Goal: Task Accomplishment & Management: Manage account settings

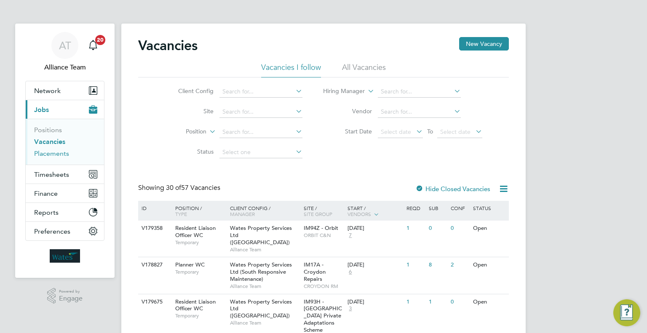
click at [52, 153] on link "Placements" at bounding box center [51, 154] width 35 height 8
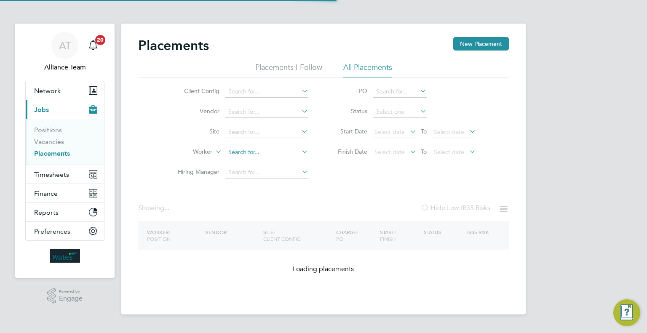
click at [253, 150] on input at bounding box center [266, 153] width 83 height 12
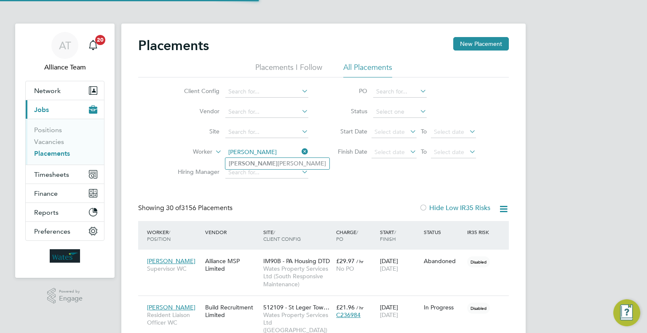
click at [277, 168] on li "Kamron Mills" at bounding box center [277, 163] width 104 height 11
type input "Kamron Mills"
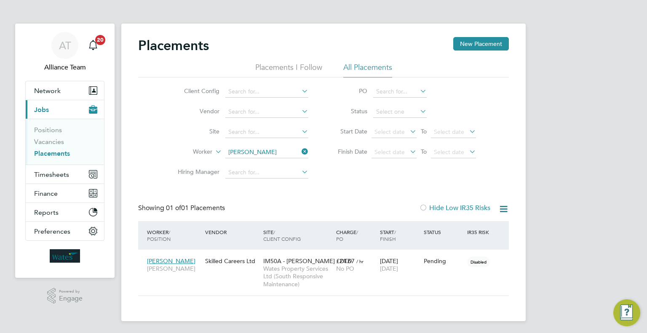
click at [266, 143] on li "Worker Kamron Mills" at bounding box center [240, 152] width 158 height 20
click at [266, 150] on input at bounding box center [266, 153] width 83 height 12
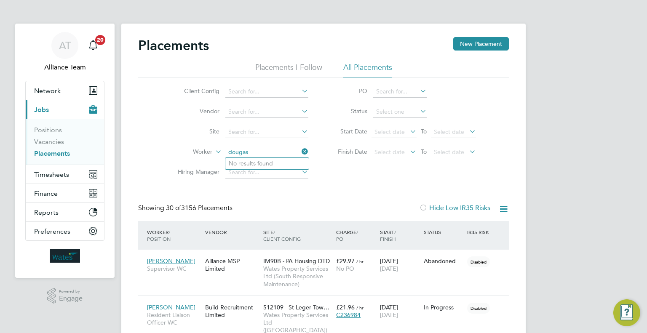
type input "dougas"
click at [52, 96] on button "Network" at bounding box center [65, 90] width 78 height 19
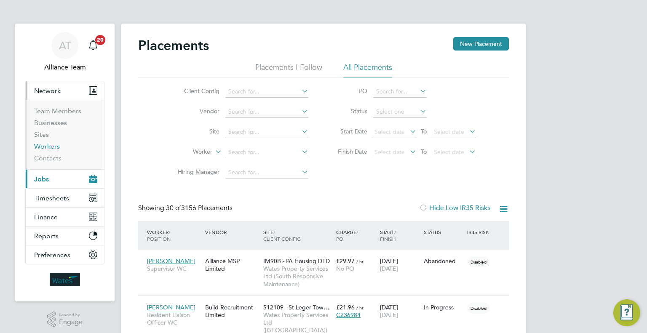
click at [42, 147] on link "Workers" at bounding box center [47, 146] width 26 height 8
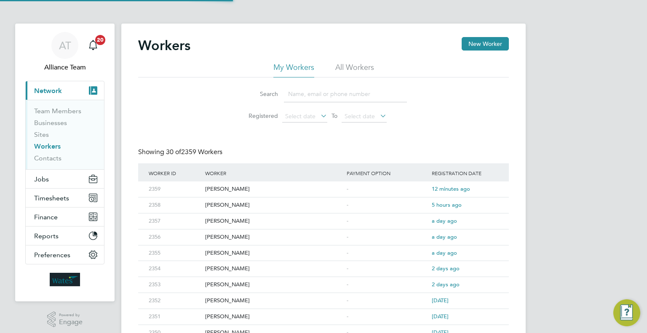
click at [314, 92] on input at bounding box center [345, 94] width 123 height 16
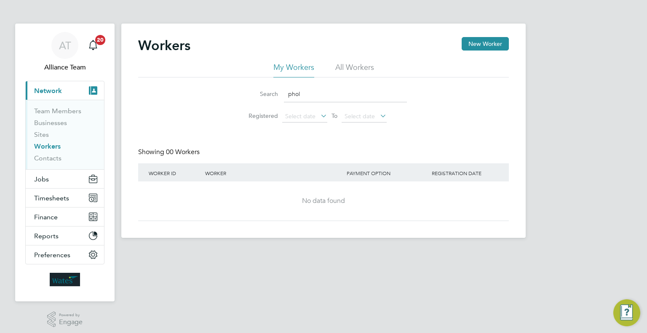
drag, startPoint x: 330, startPoint y: 92, endPoint x: 190, endPoint y: 89, distance: 139.5
click at [190, 89] on div "Search phol Registered Select date To Select date" at bounding box center [323, 102] width 371 height 49
type input "phol"
click at [193, 118] on div "Search phol Registered Select date To Select date" at bounding box center [323, 102] width 371 height 49
drag, startPoint x: 52, startPoint y: 180, endPoint x: 56, endPoint y: 182, distance: 4.5
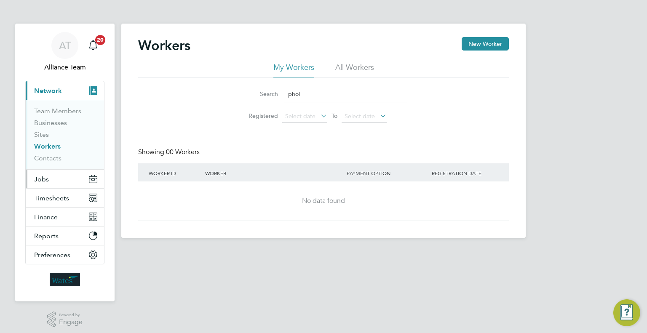
click at [52, 180] on button "Jobs" at bounding box center [65, 179] width 78 height 19
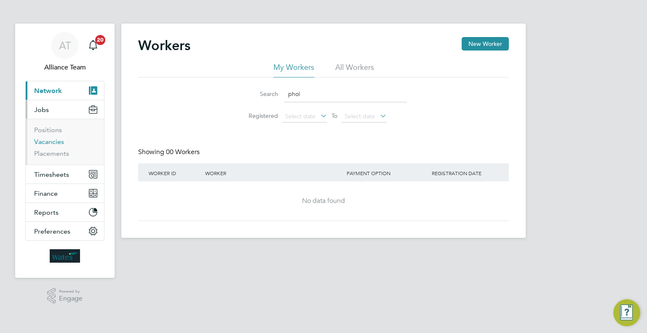
click at [43, 143] on link "Vacancies" at bounding box center [49, 142] width 30 height 8
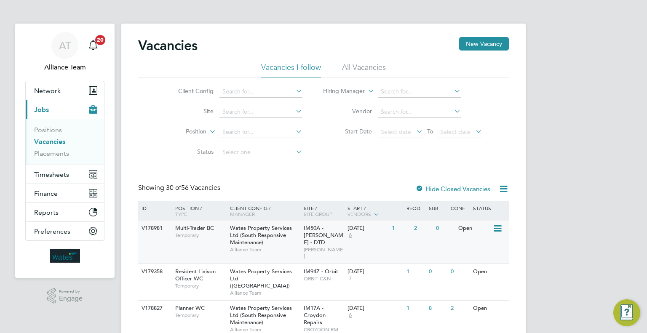
click at [309, 247] on span "BRENT RM" at bounding box center [324, 253] width 40 height 13
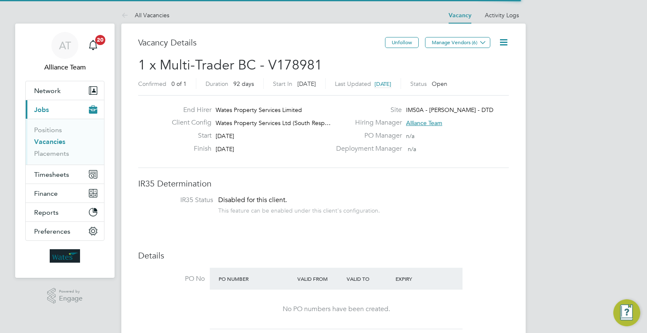
scroll to position [4, 4]
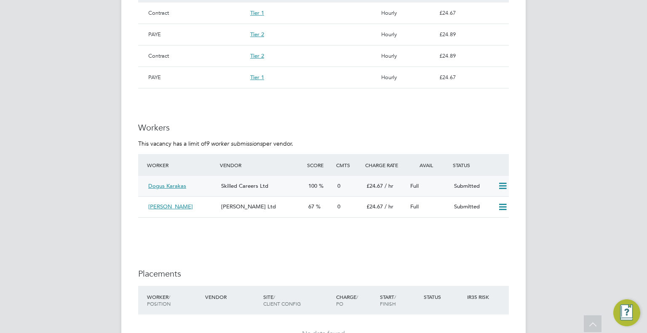
click at [499, 187] on icon at bounding box center [503, 186] width 11 height 7
click at [493, 202] on li "Offer" at bounding box center [493, 204] width 30 height 12
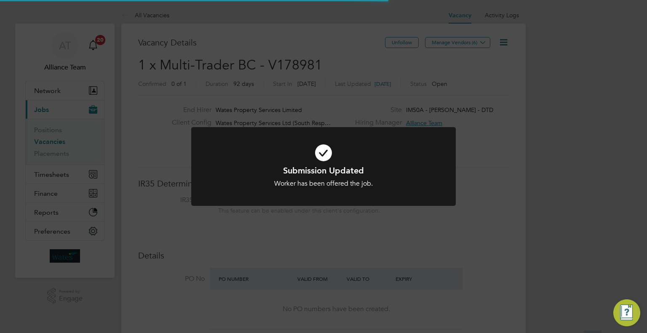
click at [534, 212] on div "Submission Updated Worker has been offered the job. Cancel Okay" at bounding box center [323, 166] width 647 height 333
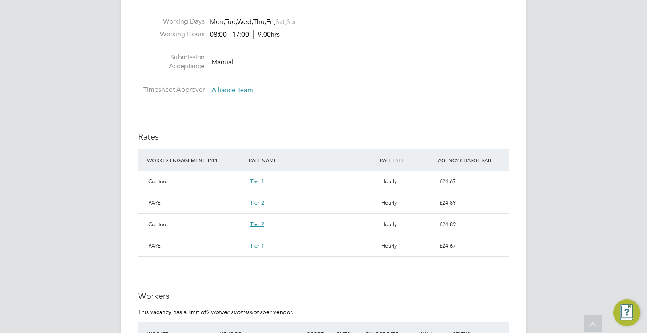
scroll to position [295, 0]
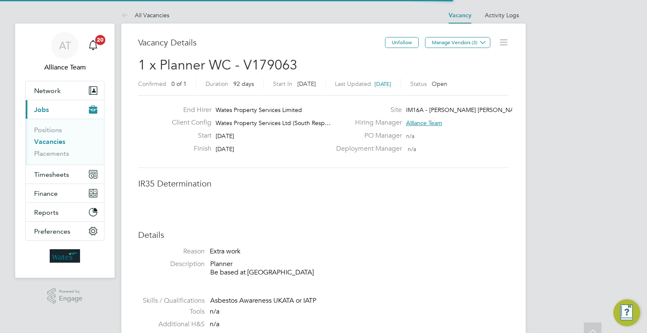
scroll to position [4, 4]
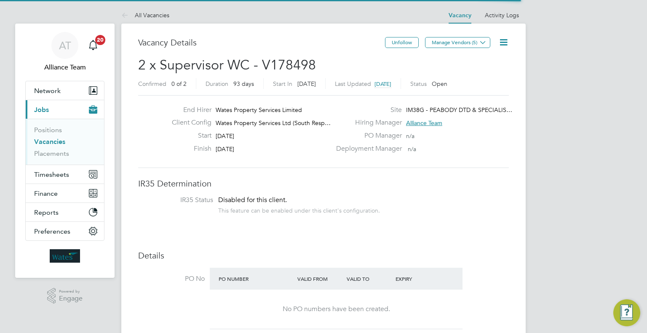
scroll to position [15, 131]
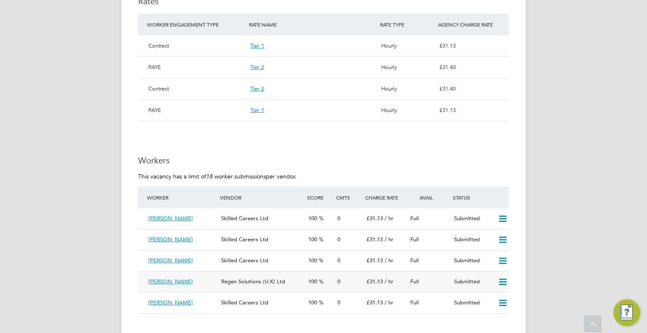
click at [499, 279] on icon at bounding box center [503, 282] width 11 height 7
click at [480, 285] on li "Offer" at bounding box center [493, 291] width 30 height 12
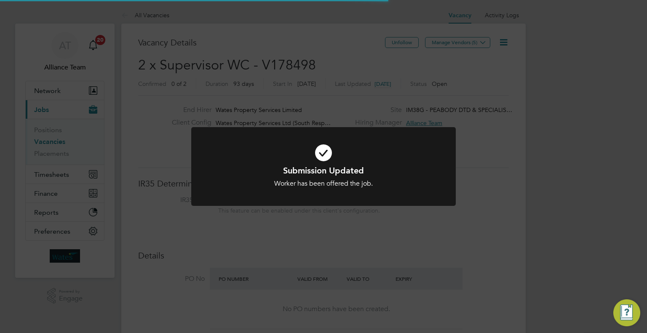
drag, startPoint x: 556, startPoint y: 246, endPoint x: 462, endPoint y: 251, distance: 94.1
click at [556, 246] on div "Submission Updated Worker has been offered the job. Cancel Okay" at bounding box center [323, 166] width 647 height 333
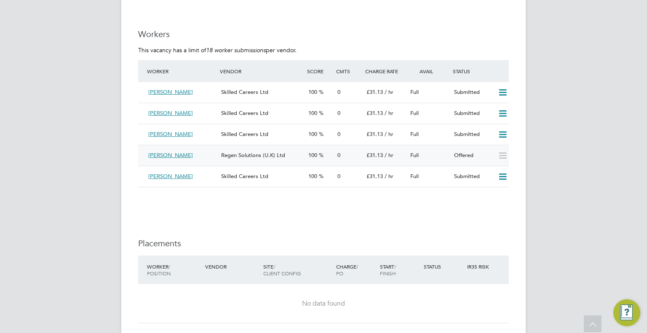
click at [164, 152] on span "Michael Pohl" at bounding box center [170, 155] width 45 height 7
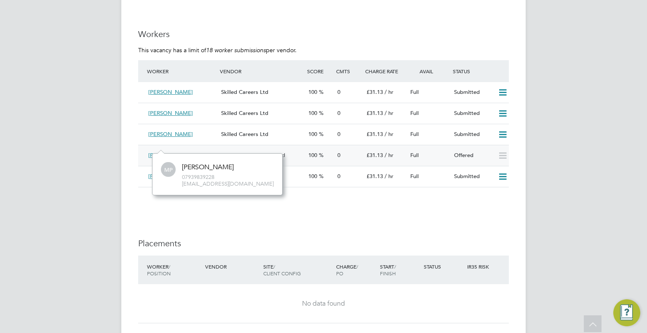
click at [223, 152] on span "Regen Solutions (U.K) Ltd" at bounding box center [253, 155] width 64 height 7
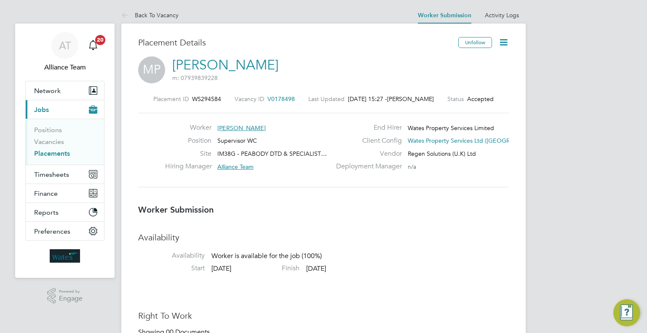
click at [216, 67] on link "Michael Pohl" at bounding box center [225, 65] width 106 height 16
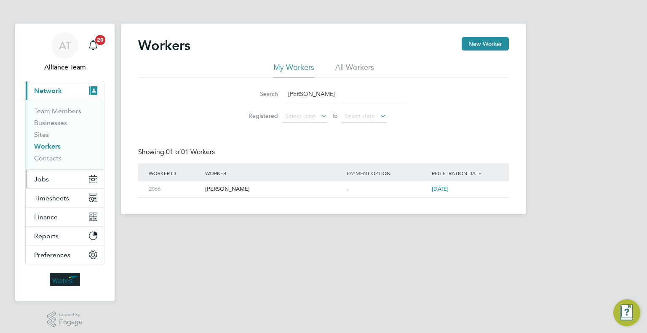
click at [52, 178] on button "Jobs" at bounding box center [65, 179] width 78 height 19
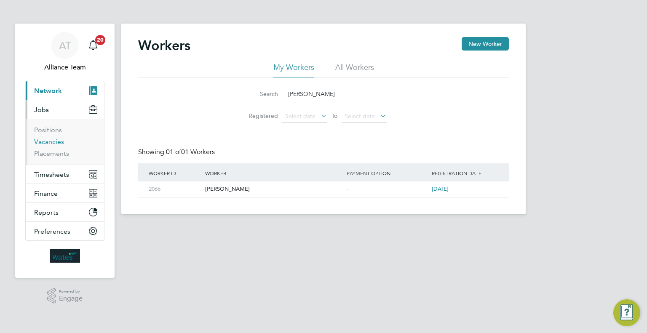
click at [51, 140] on link "Vacancies" at bounding box center [49, 142] width 30 height 8
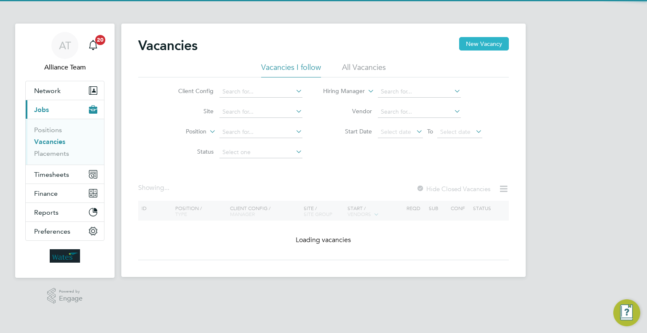
click at [465, 43] on button "New Vacancy" at bounding box center [484, 43] width 50 height 13
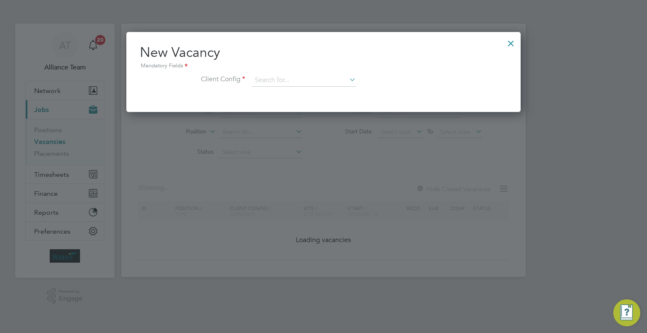
scroll to position [80, 395]
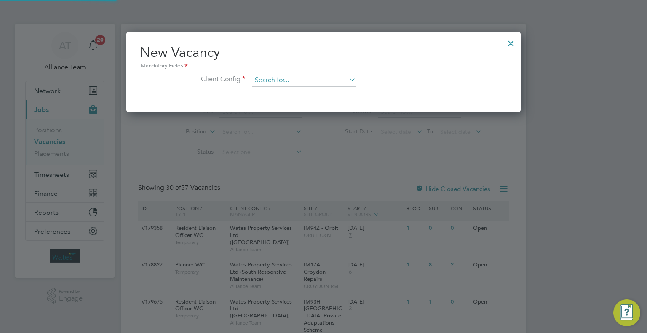
click at [262, 77] on input at bounding box center [304, 80] width 104 height 13
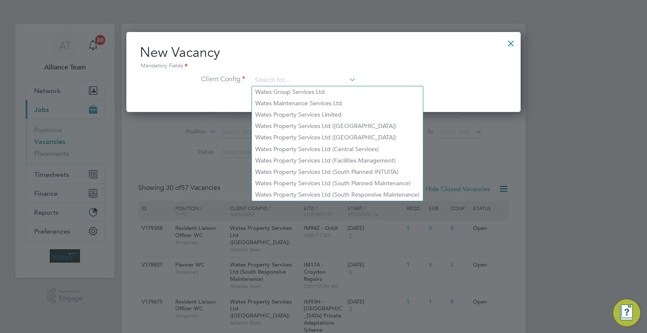
drag, startPoint x: 587, startPoint y: 189, endPoint x: 567, endPoint y: 134, distance: 58.1
click at [584, 176] on div at bounding box center [323, 166] width 647 height 333
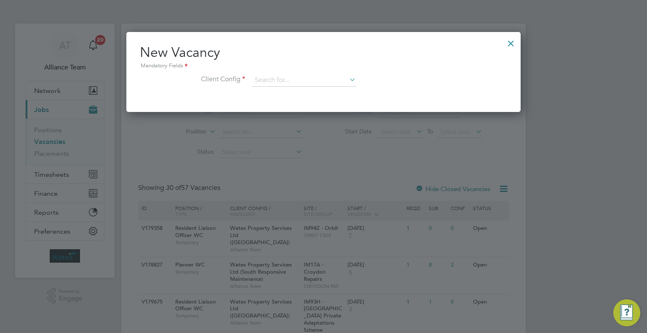
click at [508, 46] on div at bounding box center [511, 41] width 15 height 15
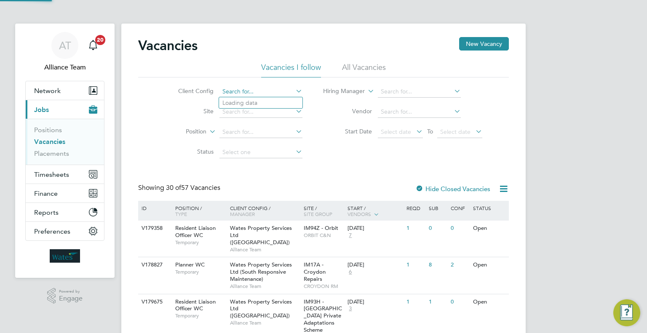
click at [239, 91] on input at bounding box center [261, 92] width 83 height 12
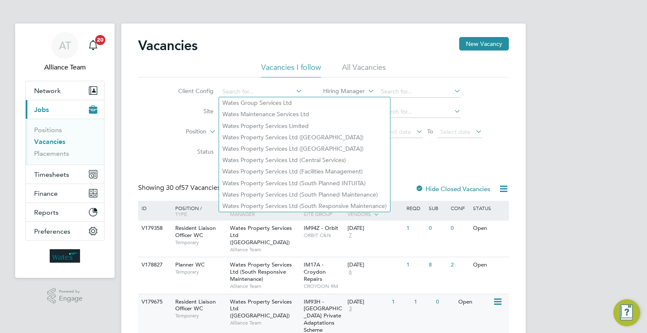
click at [314, 306] on span "IM93H - [GEOGRAPHIC_DATA] Private Adaptations Scheme" at bounding box center [323, 316] width 38 height 36
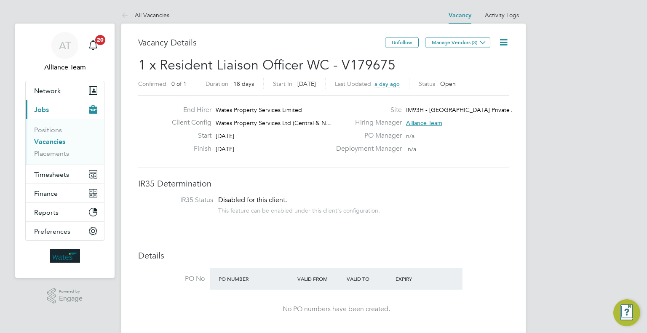
drag, startPoint x: 512, startPoint y: 40, endPoint x: 507, endPoint y: 44, distance: 6.3
click at [506, 44] on icon at bounding box center [504, 42] width 11 height 11
click at [464, 59] on li "Edit Vacancy e" at bounding box center [483, 62] width 49 height 12
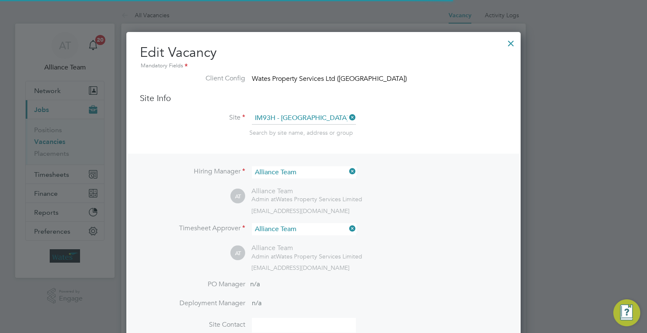
scroll to position [25, 44]
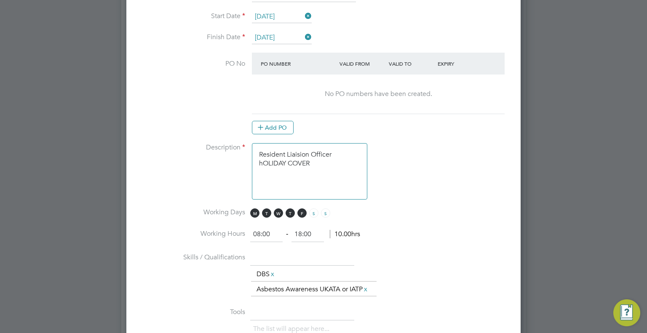
click at [331, 166] on textarea "Resident Liaision Officer hOLIDAY COVER" at bounding box center [309, 171] width 115 height 56
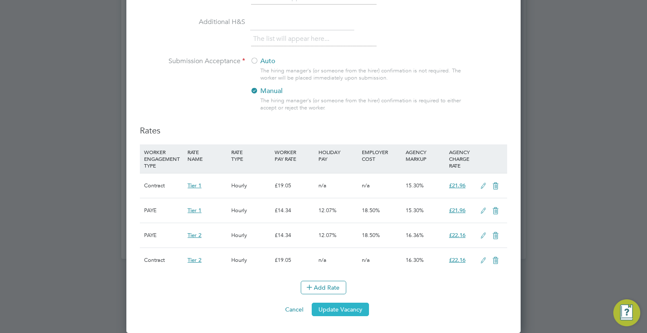
type textarea "Resident Liaision Officer hOLIDAY COVER [PERSON_NAME]"
click at [336, 313] on button "Update Vacancy" at bounding box center [340, 309] width 57 height 13
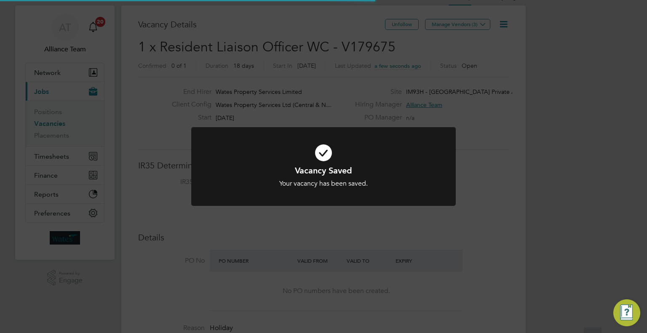
click at [545, 158] on div "Vacancy Saved Your vacancy has been saved. Cancel Okay" at bounding box center [323, 166] width 647 height 333
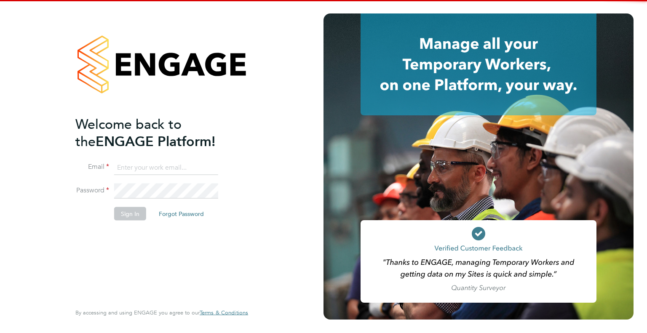
type input "alice@alliancemsp.co.uk"
click at [130, 214] on button "Sign In" at bounding box center [130, 213] width 32 height 13
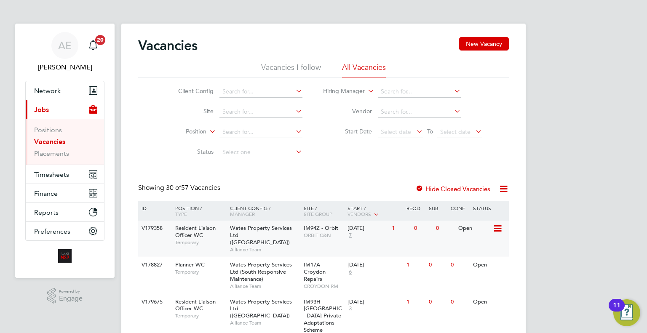
click at [286, 247] on span "Alliance Team" at bounding box center [265, 250] width 70 height 7
drag, startPoint x: 61, startPoint y: 153, endPoint x: 114, endPoint y: 155, distance: 53.6
click at [61, 153] on link "Placements" at bounding box center [51, 154] width 35 height 8
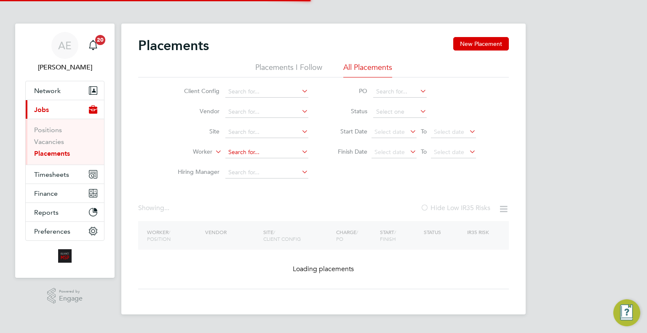
click at [256, 153] on input at bounding box center [266, 153] width 83 height 12
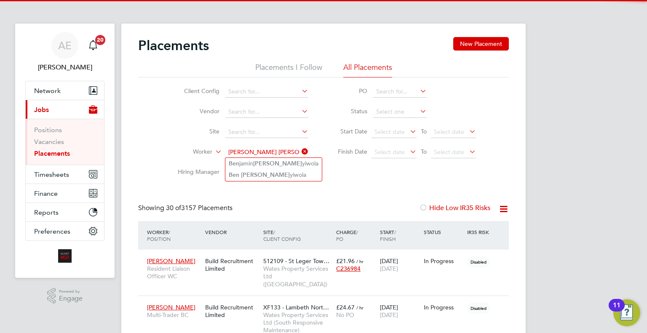
click at [272, 165] on li "Ben jamin Ola yiwola" at bounding box center [273, 163] width 97 height 11
type input "Benjamin Olayiwola"
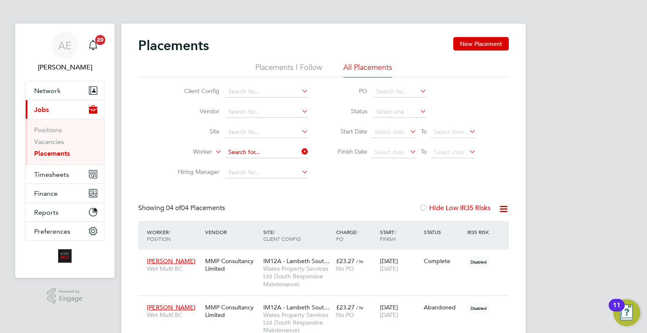
click at [274, 156] on input at bounding box center [266, 153] width 83 height 12
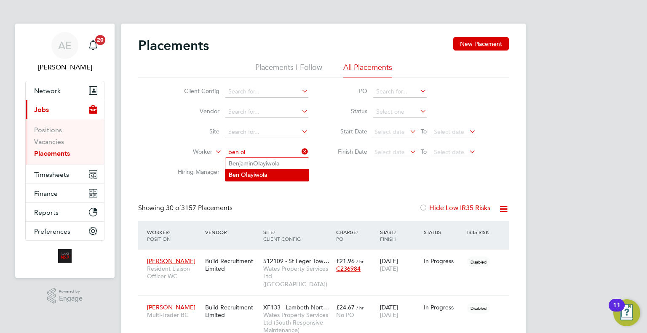
click at [265, 176] on li "Ben Ol ayiwola" at bounding box center [266, 174] width 83 height 11
type input "Ben Olayiwola"
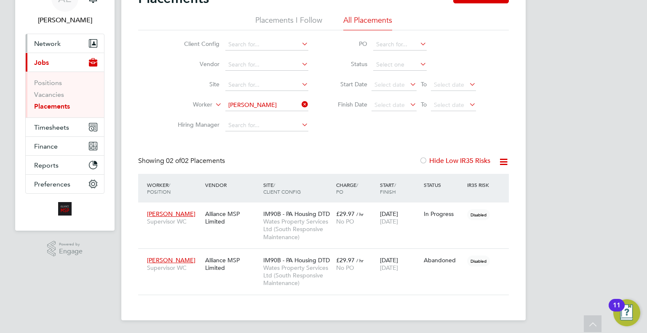
click at [52, 41] on span "Network" at bounding box center [47, 44] width 27 height 8
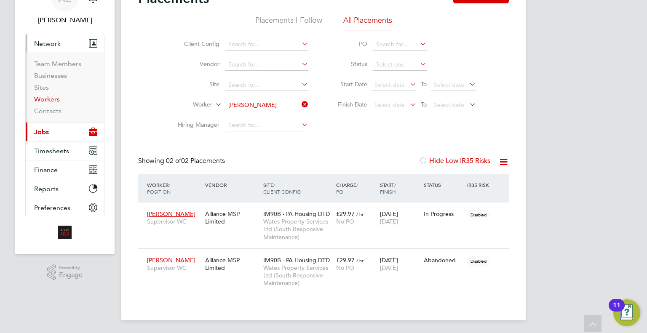
drag, startPoint x: 51, startPoint y: 99, endPoint x: 115, endPoint y: 114, distance: 66.2
click at [51, 99] on link "Workers" at bounding box center [47, 99] width 26 height 8
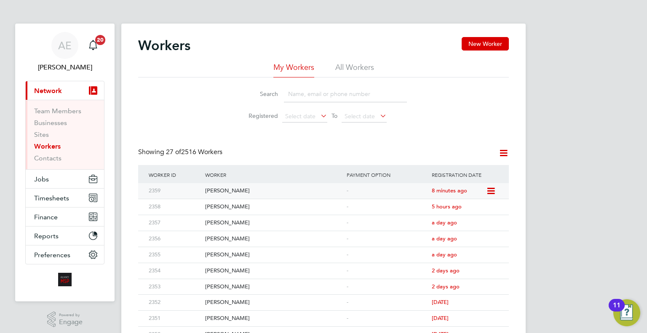
click at [303, 192] on div "Denise Ethelstone" at bounding box center [274, 191] width 142 height 16
click at [42, 182] on span "Jobs" at bounding box center [41, 179] width 15 height 8
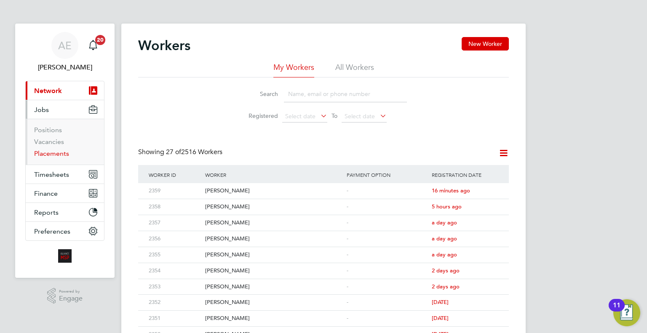
click at [49, 155] on link "Placements" at bounding box center [51, 154] width 35 height 8
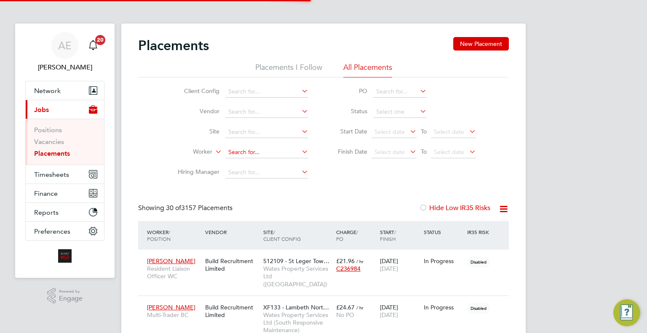
scroll to position [40, 73]
click at [245, 156] on input at bounding box center [266, 153] width 83 height 12
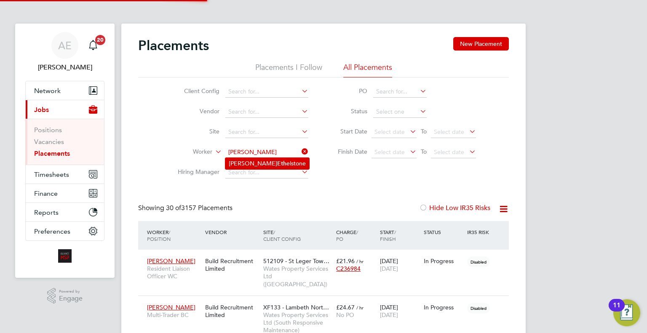
click at [277, 165] on b "Eth" at bounding box center [281, 163] width 9 height 7
type input "Denise Ethelstone"
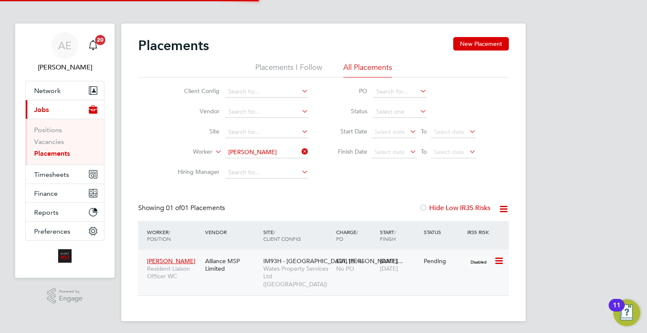
click at [339, 272] on span "No PO" at bounding box center [345, 269] width 18 height 8
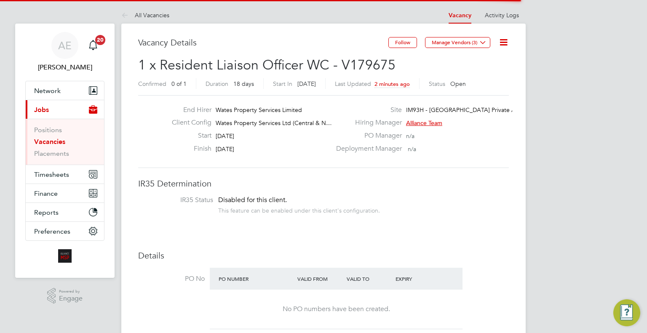
scroll to position [25, 59]
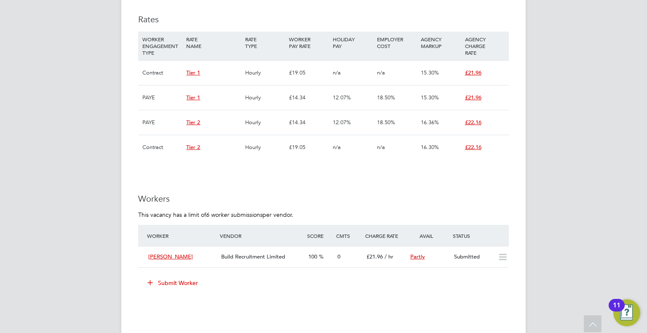
click at [165, 279] on button "Submit Worker" at bounding box center [173, 282] width 63 height 13
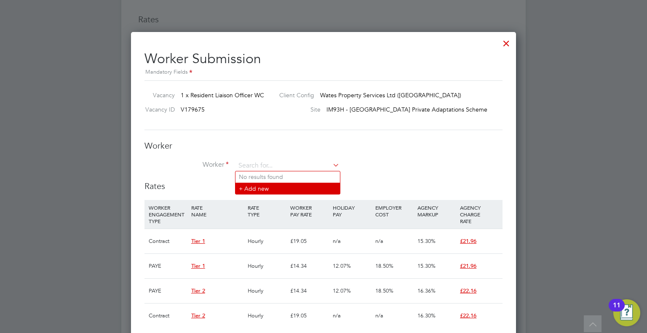
click at [275, 193] on li "+ Add new" at bounding box center [288, 188] width 105 height 11
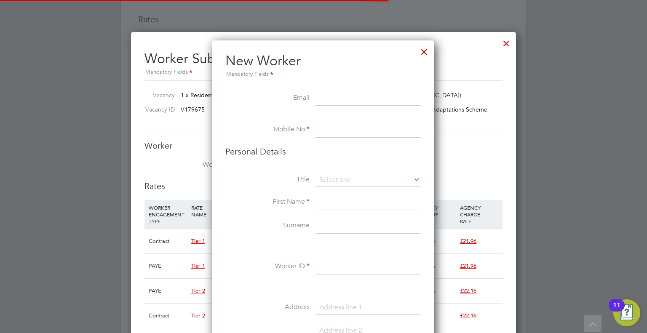
scroll to position [710, 223]
paste input "dwm12@yahoo.com"
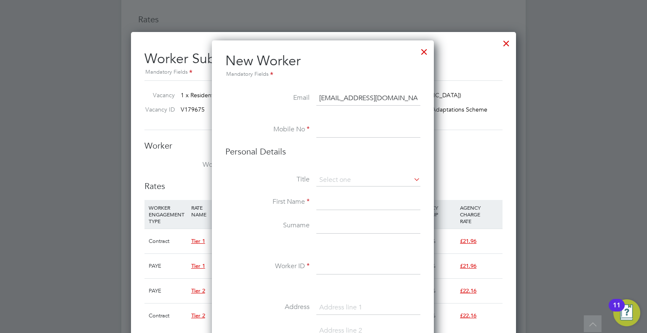
type input "dwm12@yahoo.com"
click at [342, 129] on input at bounding box center [369, 130] width 104 height 15
type input "07931293745"
click at [331, 193] on li "Title" at bounding box center [322, 184] width 195 height 21
drag, startPoint x: 330, startPoint y: 203, endPoint x: 330, endPoint y: 209, distance: 6.4
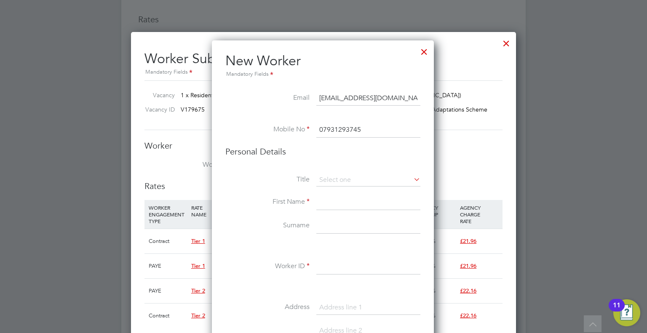
click at [330, 203] on input at bounding box center [369, 202] width 104 height 15
type input "Denise"
type input "Ehtlestone"
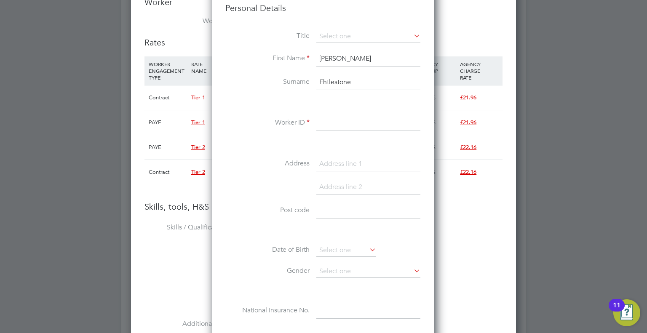
scroll to position [696, 0]
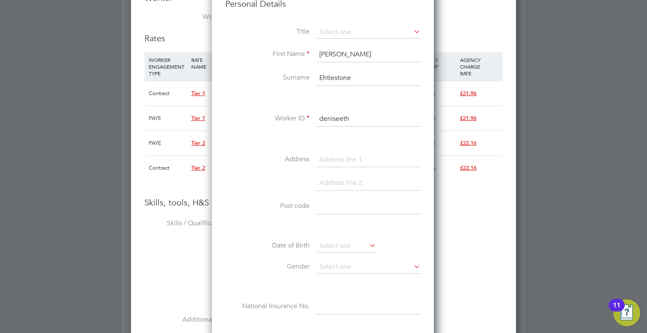
type input "deniseeth"
drag, startPoint x: 347, startPoint y: 158, endPoint x: 356, endPoint y: 191, distance: 34.3
click at [347, 158] on input at bounding box center [369, 160] width 104 height 15
type input "12 Fitzwilliam Walk"
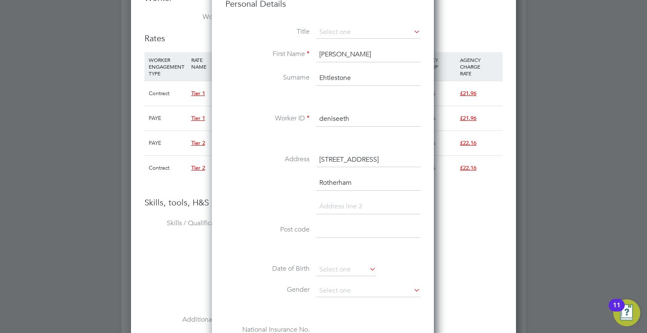
type input "Rotherham"
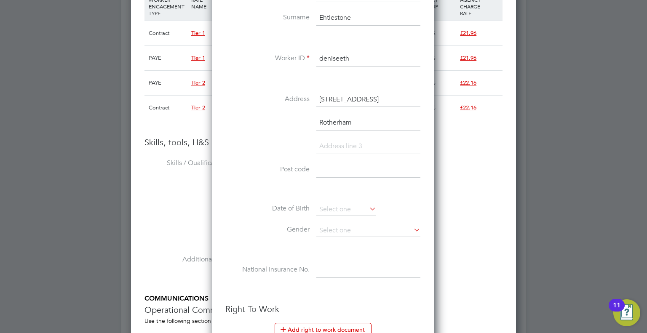
scroll to position [807, 0]
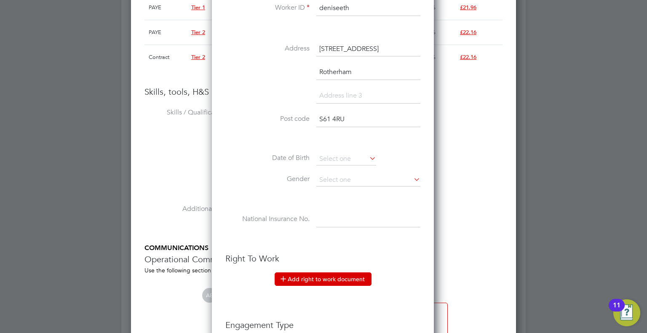
type input "S61 4RU"
click at [338, 277] on button "Add right to work document" at bounding box center [323, 279] width 97 height 13
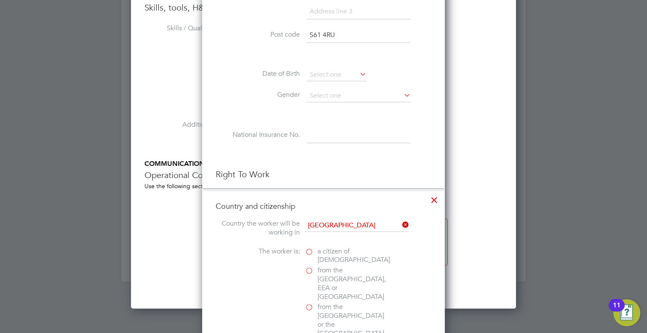
scroll to position [933, 0]
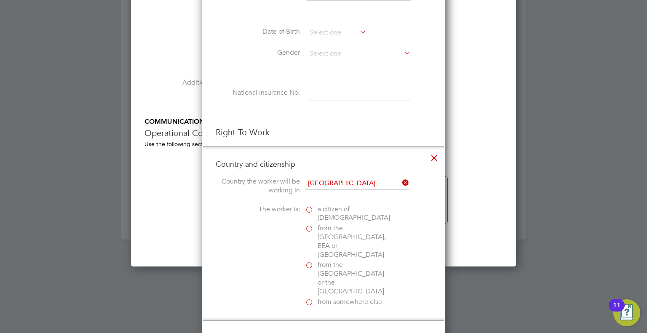
click at [306, 205] on label "a citizen of United Kingdom" at bounding box center [347, 214] width 84 height 18
click at [0, 0] on input "a citizen of United Kingdom" at bounding box center [0, 0] width 0 height 0
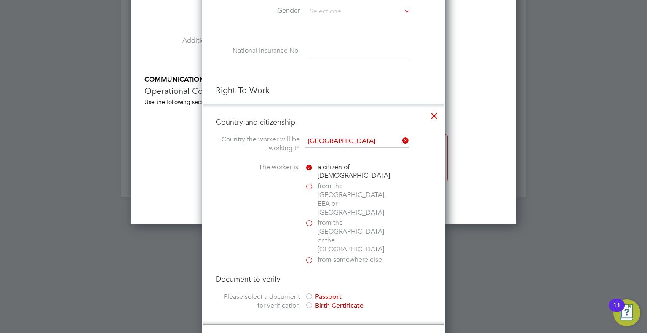
click at [319, 293] on div "Passport" at bounding box center [368, 297] width 126 height 9
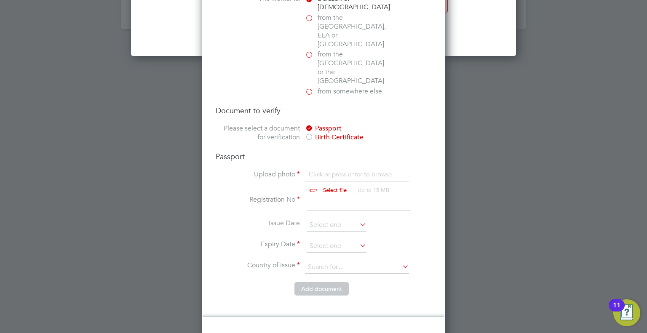
click at [320, 170] on input "file" at bounding box center [343, 182] width 132 height 25
type input "C:\fakepath\passport.jpg"
click at [324, 196] on input at bounding box center [359, 203] width 104 height 15
drag, startPoint x: 392, startPoint y: 313, endPoint x: 389, endPoint y: 309, distance: 4.7
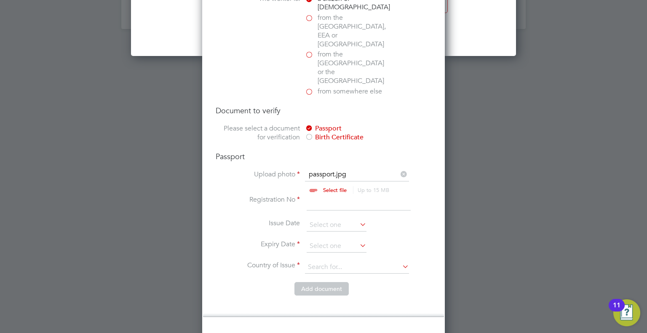
click at [324, 196] on input at bounding box center [359, 203] width 104 height 15
type input "538078652"
click at [321, 240] on input at bounding box center [337, 246] width 60 height 13
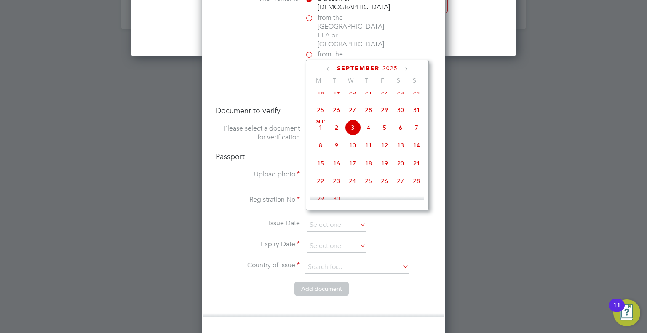
click at [393, 63] on div "September 2025 M T W T F S S Jun 1 2 3 4 5 6 7 8 9 10 11 12 13 14 15 16 17 18 1…" at bounding box center [367, 135] width 123 height 151
click at [409, 67] on icon at bounding box center [406, 68] width 8 height 9
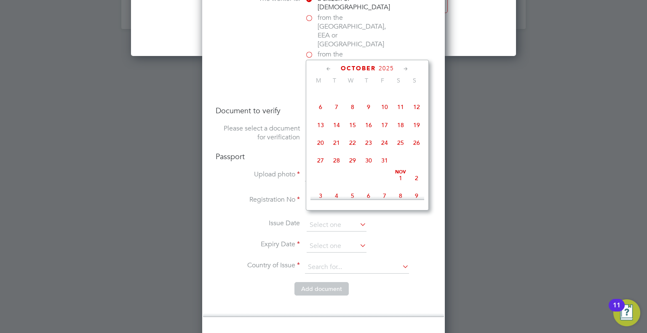
click at [408, 67] on icon at bounding box center [406, 68] width 8 height 9
click at [389, 69] on span "2025" at bounding box center [389, 68] width 15 height 7
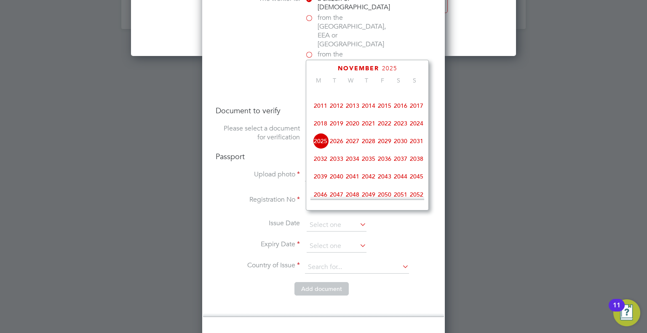
click at [346, 148] on span "2027" at bounding box center [353, 141] width 16 height 16
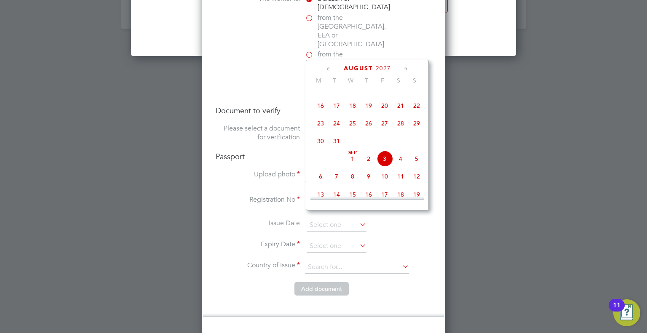
click at [329, 66] on icon at bounding box center [329, 68] width 8 height 9
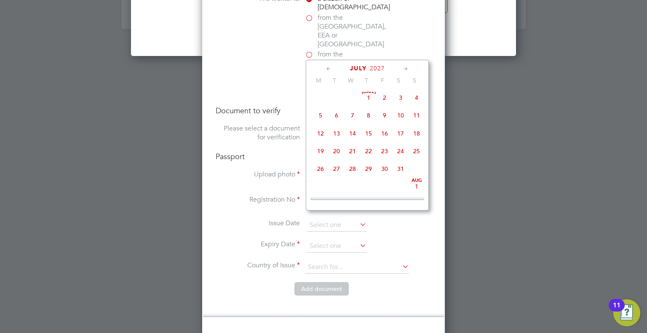
click at [329, 66] on icon at bounding box center [329, 68] width 8 height 9
click at [416, 137] on span "16" at bounding box center [417, 136] width 16 height 16
type input "16 May 2027"
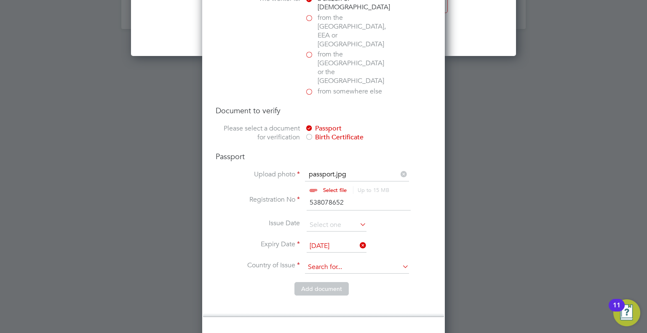
click at [326, 261] on input at bounding box center [357, 267] width 104 height 13
click at [357, 269] on li "Unit ed Kingdom" at bounding box center [365, 272] width 120 height 11
type input "United Kingdom"
click at [332, 282] on button "Add document" at bounding box center [322, 288] width 54 height 13
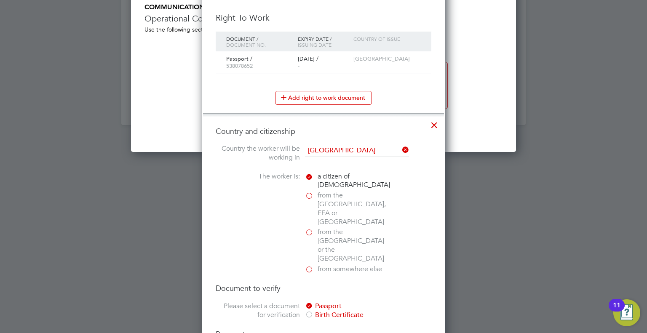
scroll to position [793, 223]
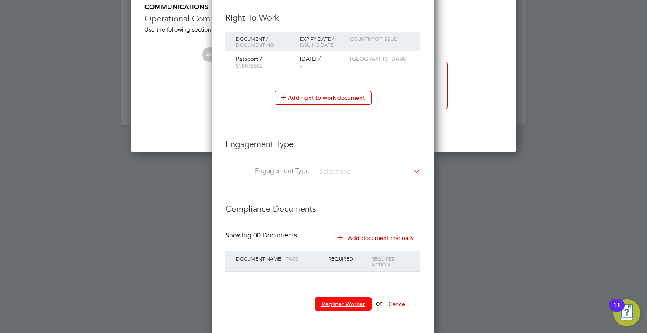
click at [344, 301] on button "Register Worker" at bounding box center [343, 304] width 57 height 13
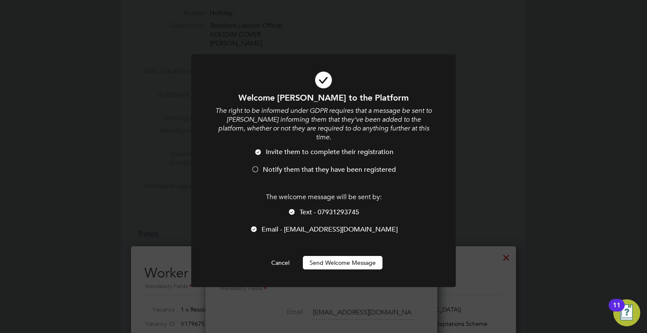
click at [337, 256] on button "Send Welcome Message" at bounding box center [343, 262] width 80 height 13
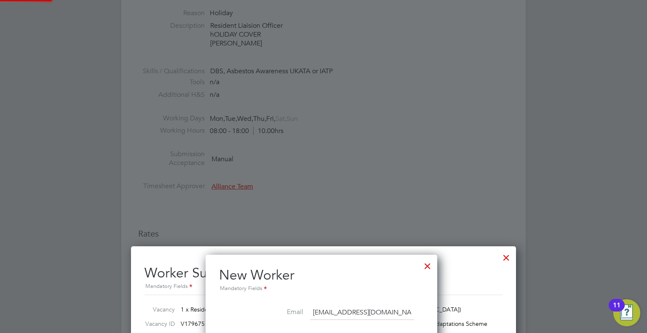
type input "Denise Ehtlestone (deniseeth)"
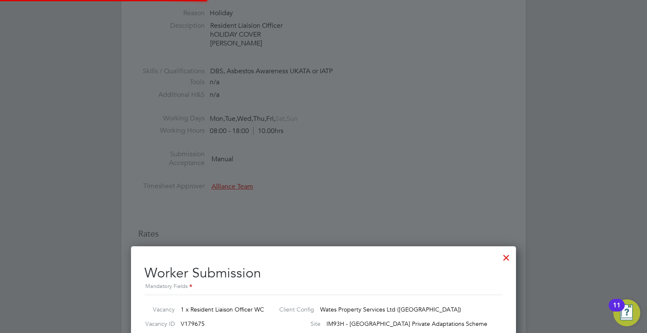
scroll to position [357, 0]
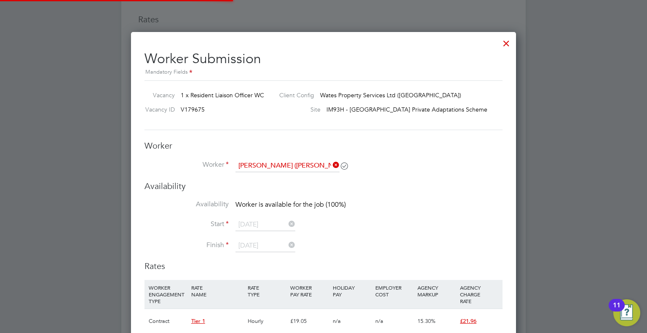
drag, startPoint x: 408, startPoint y: 201, endPoint x: 430, endPoint y: 169, distance: 39.5
click at [416, 190] on div "Availability Availability Worker is available for the job (100%) Start 02 Sep 2…" at bounding box center [324, 221] width 358 height 80
click at [506, 46] on div at bounding box center [506, 41] width 15 height 15
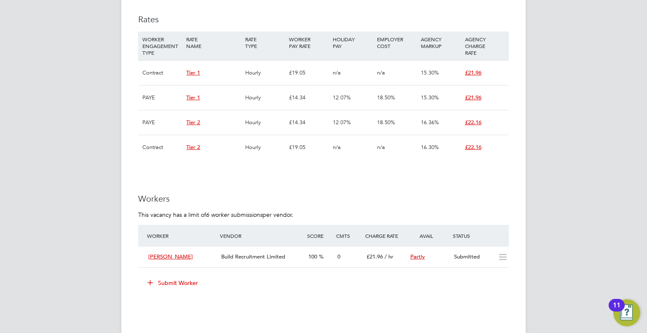
click at [175, 276] on button "Submit Worker" at bounding box center [173, 282] width 63 height 13
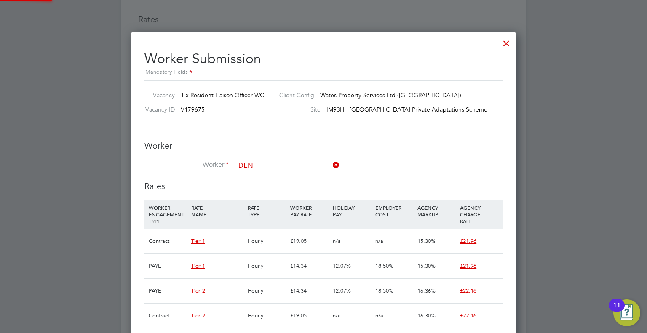
click at [289, 176] on li "Deni se Ehtlestone (deniseeth)" at bounding box center [291, 177] width 110 height 11
type input "Denise Ehtlestone (deniseeth)"
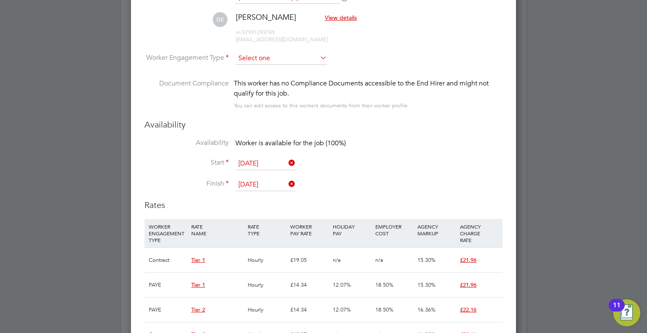
click at [270, 58] on input at bounding box center [281, 58] width 91 height 13
click at [268, 69] on li "Contract" at bounding box center [282, 69] width 92 height 11
type input "Contract"
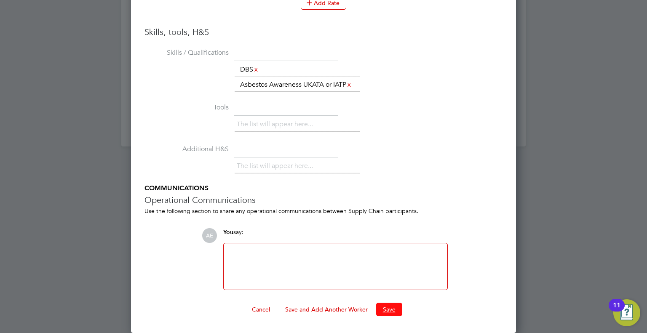
click at [393, 310] on button "Save" at bounding box center [389, 309] width 26 height 13
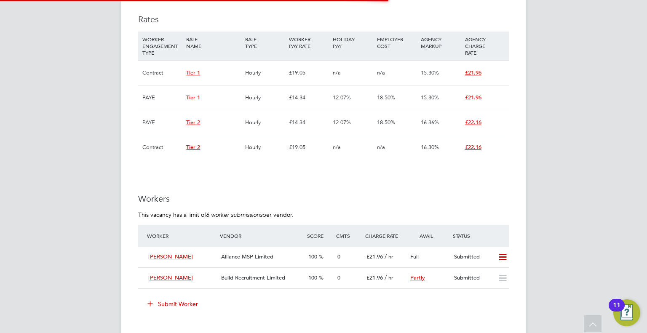
click at [538, 233] on div "AE Alice Espinosa Notifications 20 Applications: Network Team Members Businesse…" at bounding box center [323, 55] width 647 height 1207
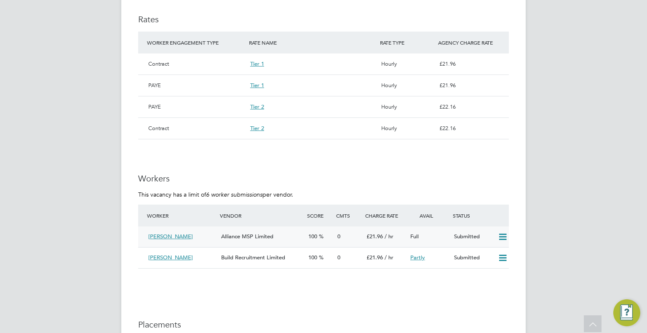
click at [504, 239] on icon at bounding box center [503, 237] width 11 height 7
click at [482, 254] on li "Offer" at bounding box center [493, 255] width 30 height 12
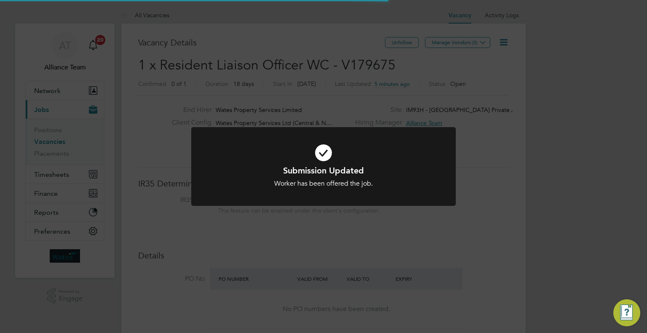
scroll to position [4, 4]
drag, startPoint x: 537, startPoint y: 242, endPoint x: 523, endPoint y: 236, distance: 14.6
click at [537, 242] on div "Submission Updated Worker has been offered the job. Cancel Okay" at bounding box center [323, 166] width 647 height 333
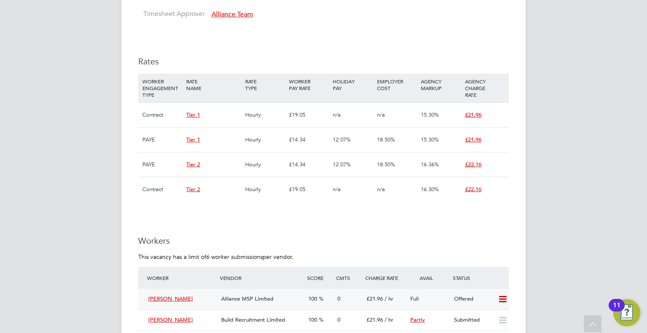
click at [502, 301] on icon at bounding box center [503, 299] width 11 height 7
click at [489, 317] on li "Confirm" at bounding box center [491, 317] width 32 height 12
click at [0, 0] on div at bounding box center [0, 0] width 0 height 0
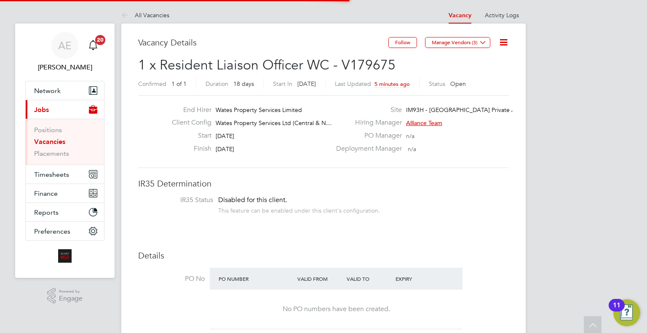
scroll to position [4, 4]
click at [506, 43] on icon at bounding box center [504, 42] width 11 height 11
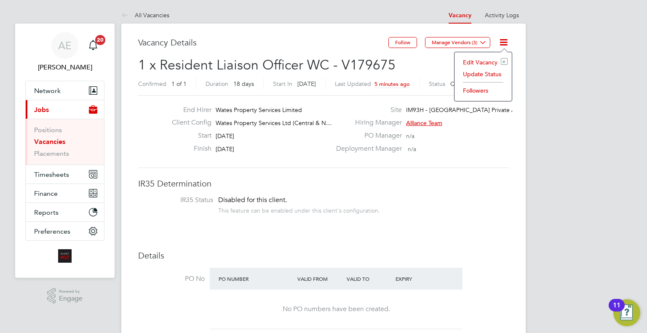
click at [467, 76] on li "Update Status" at bounding box center [483, 74] width 49 height 12
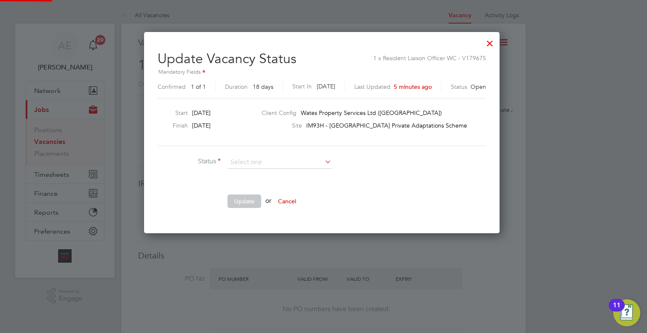
scroll to position [4, 4]
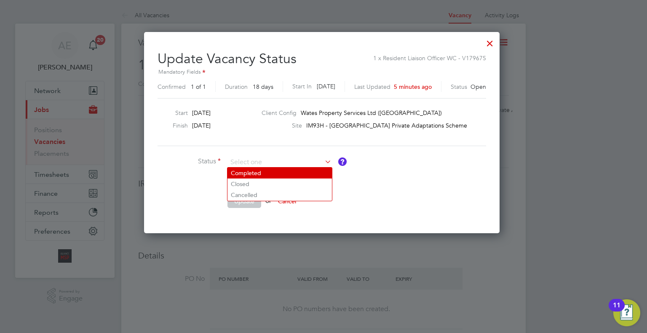
click at [280, 173] on li "Completed" at bounding box center [280, 173] width 105 height 11
type input "Completed"
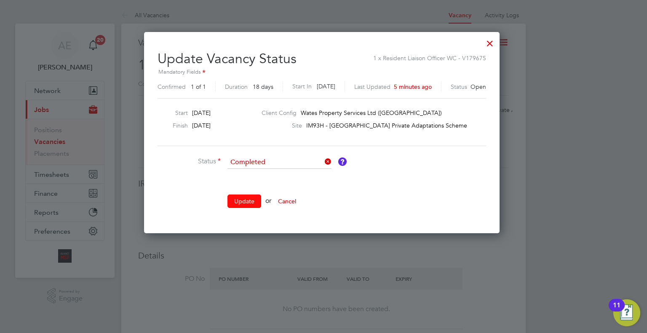
drag, startPoint x: 252, startPoint y: 194, endPoint x: 334, endPoint y: 209, distance: 83.8
click at [252, 195] on button "Update" at bounding box center [245, 201] width 34 height 13
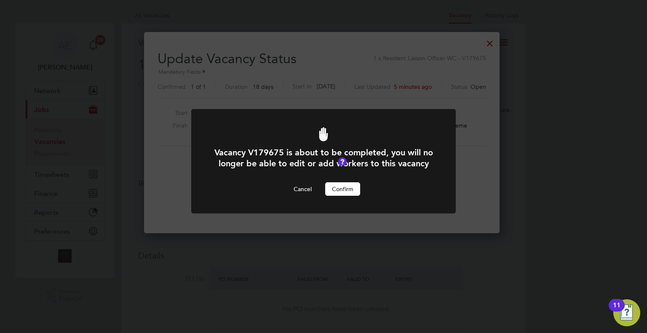
click at [355, 195] on button "Confirm" at bounding box center [342, 188] width 35 height 13
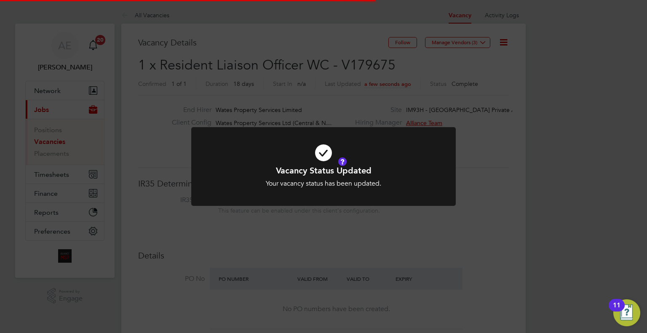
drag, startPoint x: 547, startPoint y: 197, endPoint x: 368, endPoint y: 221, distance: 180.7
click at [545, 197] on div "Vacancy Status Updated Your vacancy status has been updated. Cancel Okay" at bounding box center [323, 166] width 647 height 333
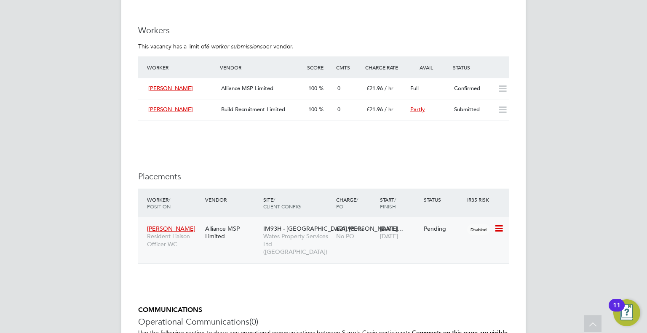
click at [331, 234] on span "Wates Property Services Ltd ([GEOGRAPHIC_DATA])" at bounding box center [297, 244] width 69 height 23
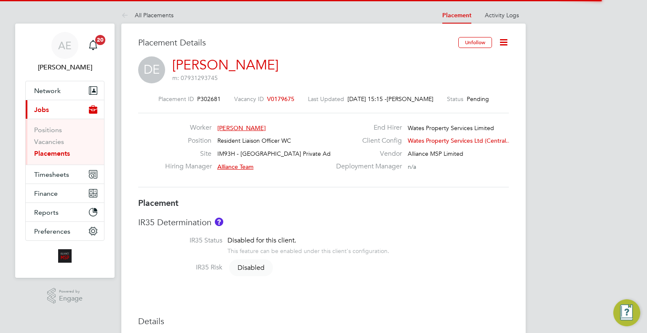
click at [509, 38] on icon at bounding box center [504, 42] width 11 height 11
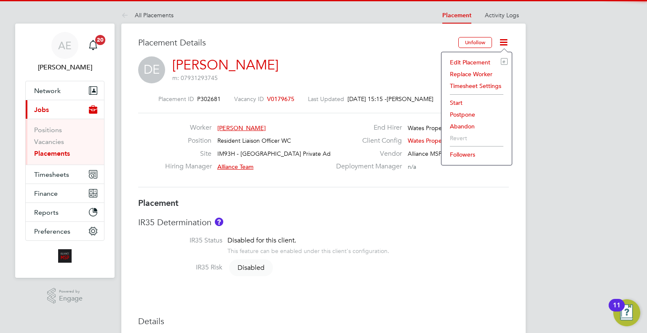
click at [466, 62] on li "Edit Placement e" at bounding box center [477, 62] width 62 height 12
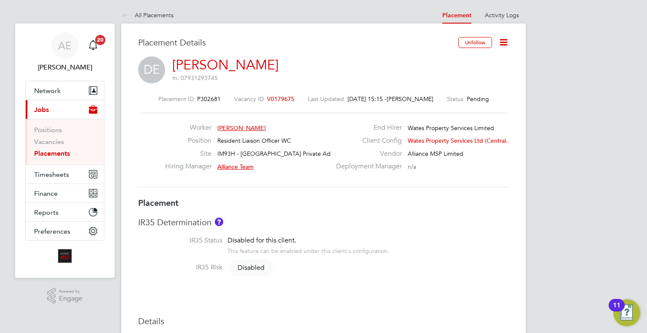
type input "Alliance Team"
type input "[DATE]"
type input "08:00"
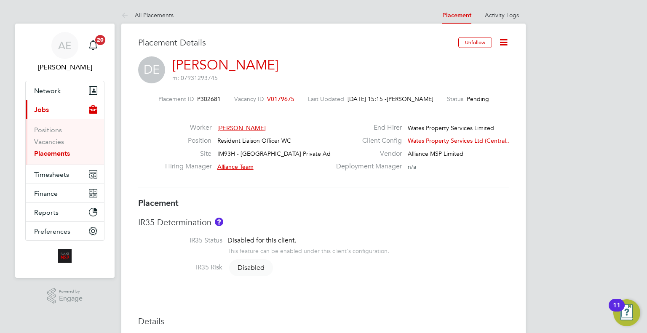
type input "18:00"
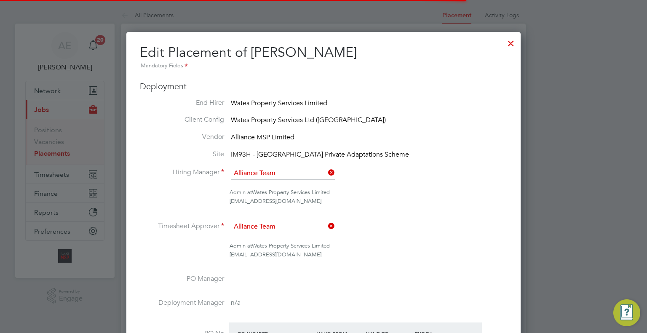
scroll to position [4, 4]
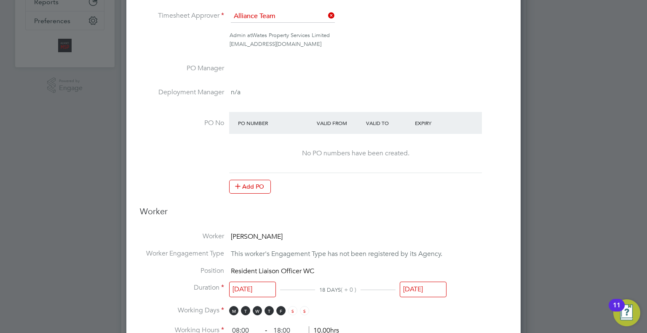
click at [250, 284] on input "[DATE]" at bounding box center [252, 290] width 47 height 16
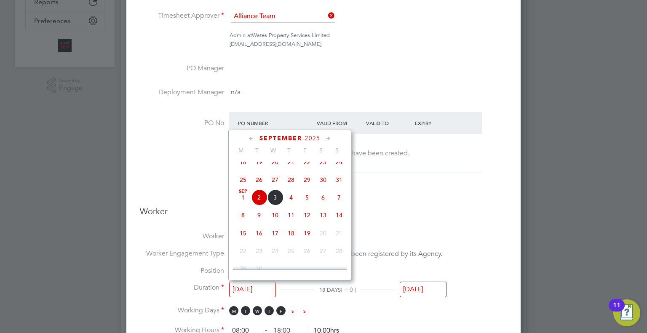
click at [241, 205] on span "[DATE]" at bounding box center [243, 198] width 16 height 16
type input "01 Sep 2025"
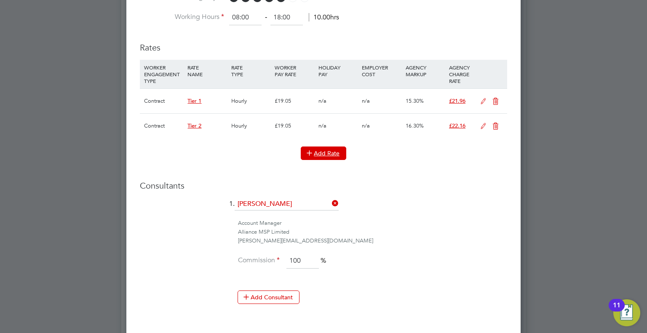
click at [327, 147] on button "Add Rate" at bounding box center [324, 153] width 46 height 13
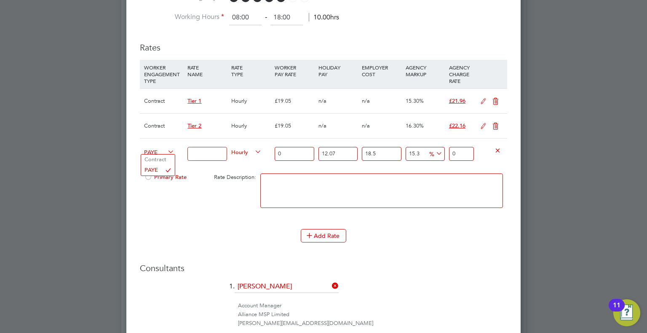
click at [164, 148] on span "PAYE" at bounding box center [159, 151] width 30 height 9
click at [165, 160] on li "Contract" at bounding box center [158, 160] width 34 height 11
click at [234, 155] on div "Hourly" at bounding box center [250, 153] width 43 height 29
click at [211, 150] on input at bounding box center [207, 154] width 39 height 14
type input "Client Supplied"
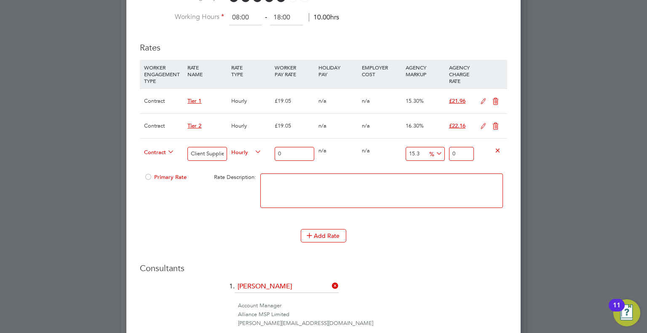
click at [285, 151] on input "0" at bounding box center [294, 154] width 39 height 14
drag, startPoint x: 299, startPoint y: 150, endPoint x: 258, endPoint y: 150, distance: 41.7
click at [258, 150] on div "Contract Client Supplied Hourly 0 0 n/a 0 n/a 15.3 0 % 0" at bounding box center [324, 153] width 368 height 31
type input "1"
type input "1.153"
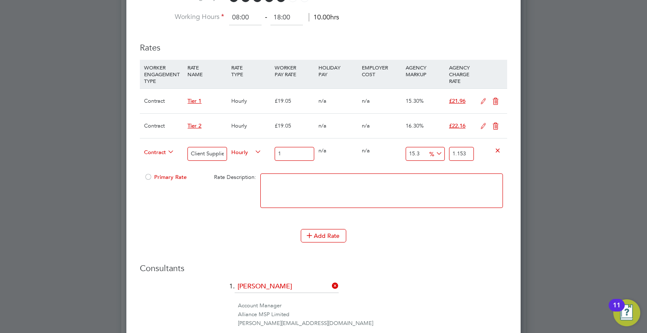
type input "19"
type input "21.907"
type input "19.05"
type input "21.96465"
type input "19.05"
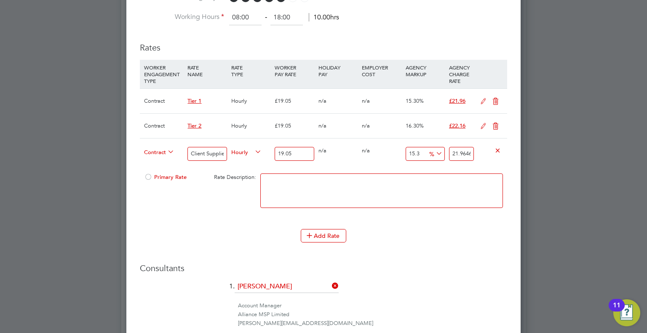
drag, startPoint x: 421, startPoint y: 152, endPoint x: 364, endPoint y: 149, distance: 57.8
click at [364, 149] on div "Contract Client Supplied Hourly 19.05 0 n/a 0 n/a 15.3 2.91465 % 21.96465" at bounding box center [324, 153] width 368 height 31
type input "1"
type input "19.2405"
type input "11"
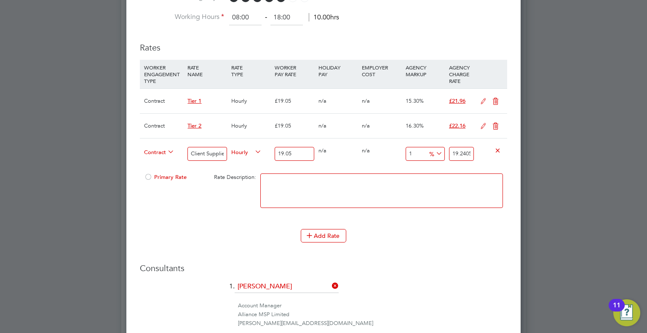
type input "21.1455"
type input "11"
click at [172, 175] on span "Primary Rate" at bounding box center [165, 177] width 43 height 7
click at [495, 102] on icon at bounding box center [496, 101] width 11 height 7
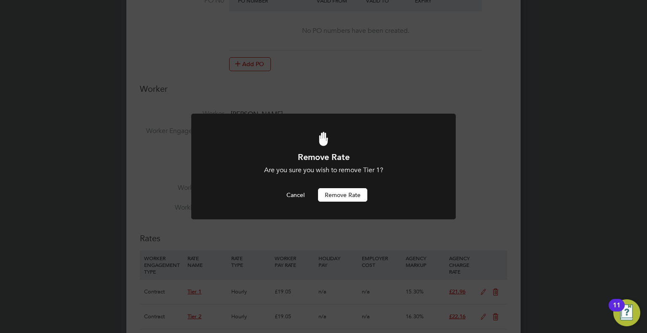
click at [351, 190] on button "Remove rate" at bounding box center [342, 194] width 49 height 13
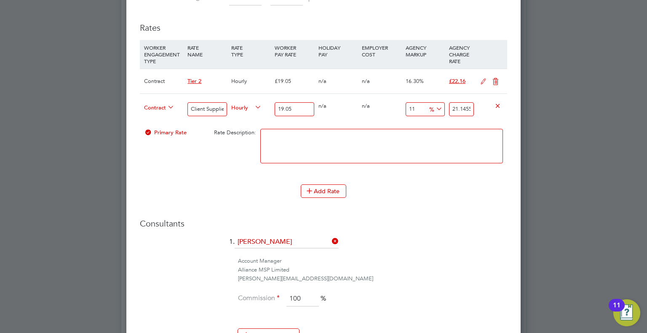
click at [494, 79] on icon at bounding box center [496, 81] width 11 height 7
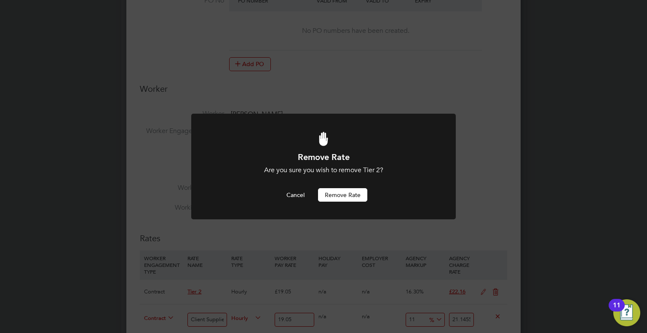
click at [349, 196] on button "Remove rate" at bounding box center [342, 194] width 49 height 13
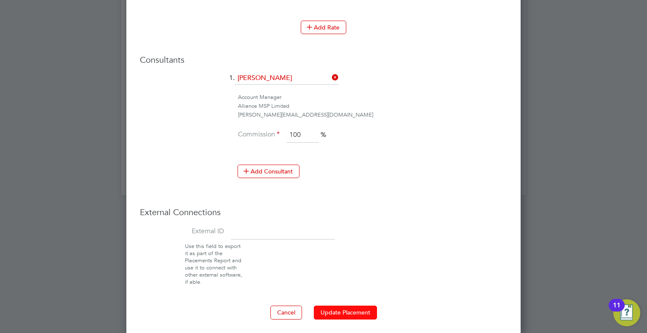
click at [352, 306] on button "Update Placement" at bounding box center [345, 312] width 63 height 13
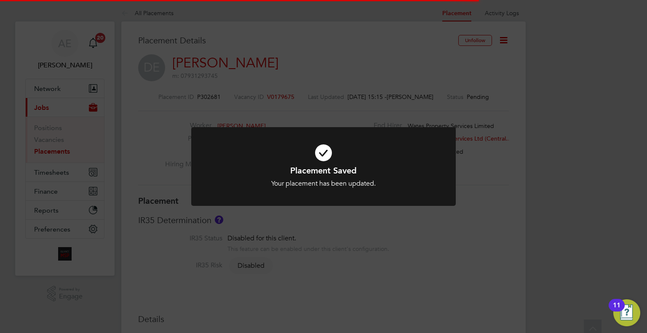
drag, startPoint x: 553, startPoint y: 150, endPoint x: 543, endPoint y: 85, distance: 66.5
click at [553, 148] on div "Placement Saved Your placement has been updated. Cancel Okay" at bounding box center [323, 166] width 647 height 333
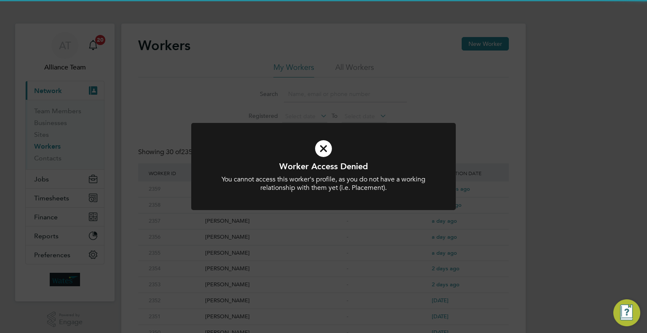
click at [498, 118] on div "Worker Access Denied You cannot access this worker's profile, as you do not hav…" at bounding box center [323, 166] width 647 height 333
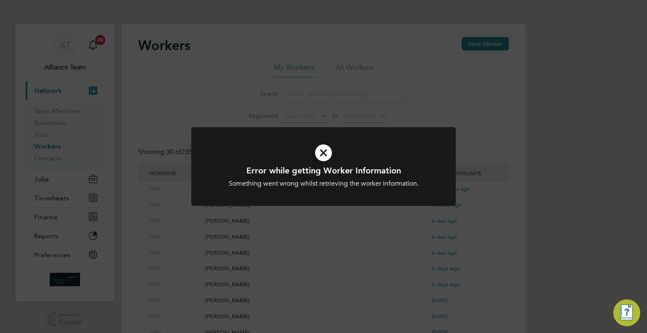
click at [452, 99] on div "Error while getting Worker Information Something went wrong whilst retrieving t…" at bounding box center [323, 166] width 647 height 333
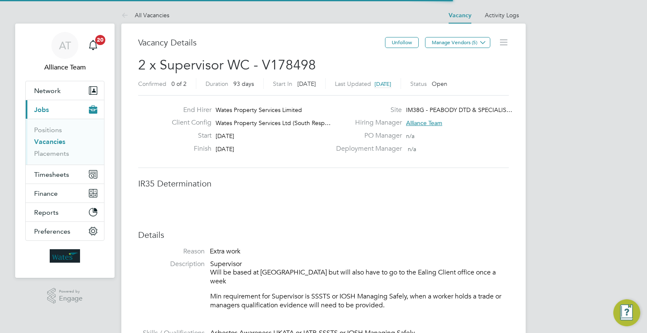
scroll to position [4, 4]
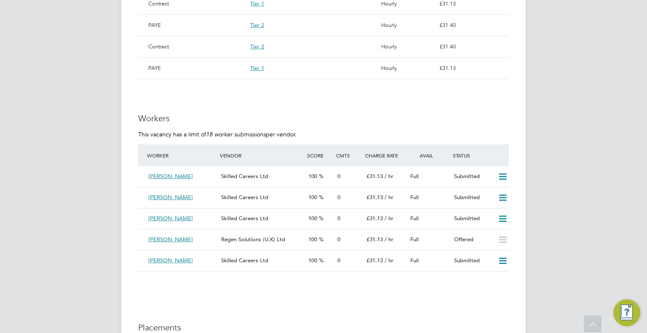
drag, startPoint x: 250, startPoint y: 302, endPoint x: 222, endPoint y: 275, distance: 38.2
click at [248, 300] on div "IR35 Determination IR35 Status Disabled for this client. This feature can be en…" at bounding box center [323, 72] width 371 height 1052
click at [193, 233] on div "Michael Pohl" at bounding box center [181, 240] width 73 height 14
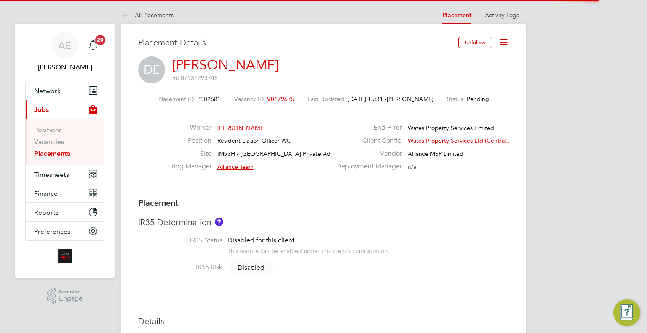
click at [505, 48] on icon at bounding box center [504, 42] width 11 height 11
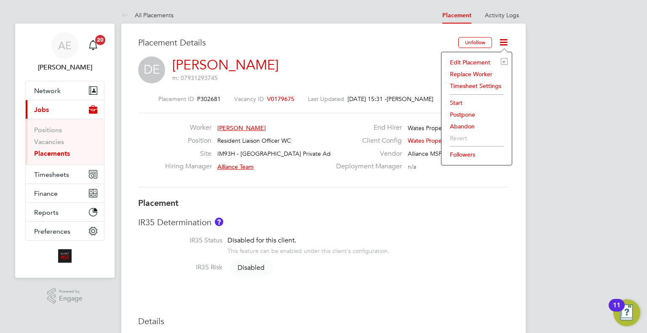
click at [455, 60] on li "Edit Placement e" at bounding box center [477, 62] width 62 height 12
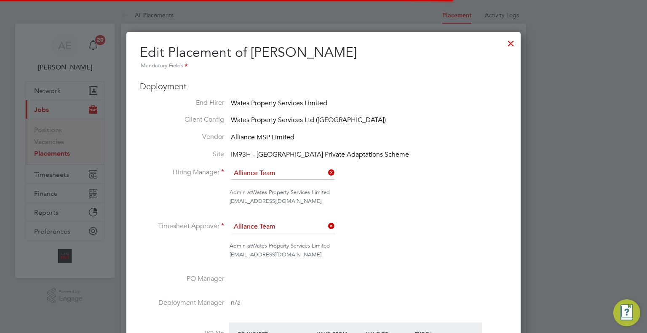
scroll to position [4, 4]
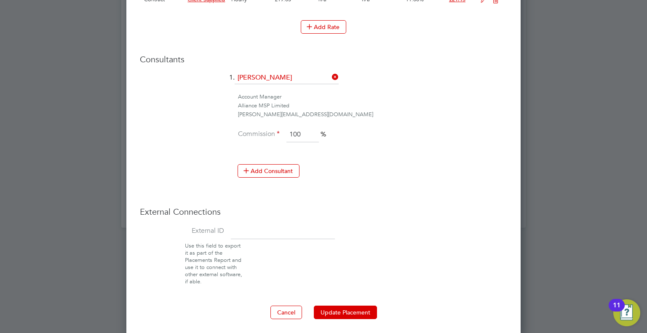
click at [267, 227] on input at bounding box center [283, 231] width 104 height 15
type input "08210"
click at [360, 311] on button "Update Placement" at bounding box center [345, 312] width 63 height 13
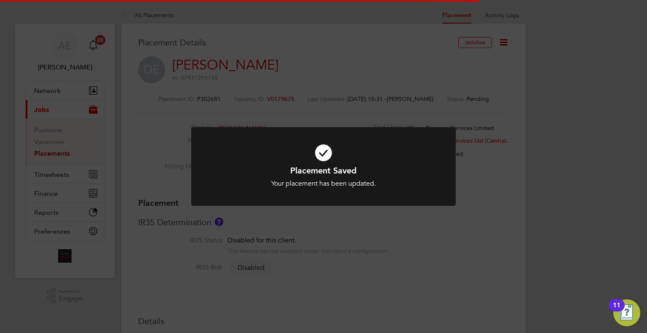
drag, startPoint x: 539, startPoint y: 123, endPoint x: 512, endPoint y: 67, distance: 61.8
click at [538, 118] on div "Placement Saved Your placement has been updated. Cancel Okay" at bounding box center [323, 166] width 647 height 333
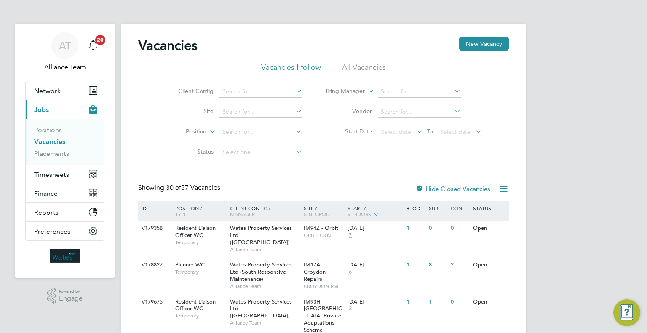
click at [274, 85] on li "Client Config" at bounding box center [234, 92] width 158 height 20
click at [274, 89] on input at bounding box center [261, 92] width 83 height 12
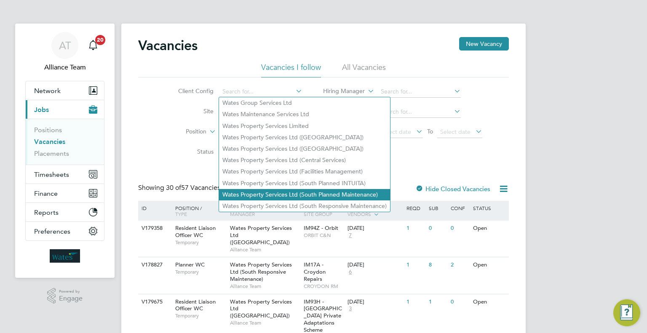
click at [322, 192] on li "Wates Property Services Ltd (South Planned Maintenance)" at bounding box center [304, 194] width 171 height 11
type input "Wates Property Services Ltd (South Planned Maintenance)"
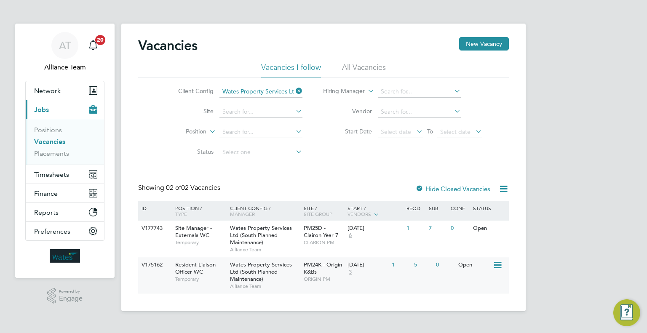
click at [368, 276] on div "[DATE] 3" at bounding box center [368, 269] width 44 height 23
click at [48, 91] on span "Network" at bounding box center [47, 91] width 27 height 8
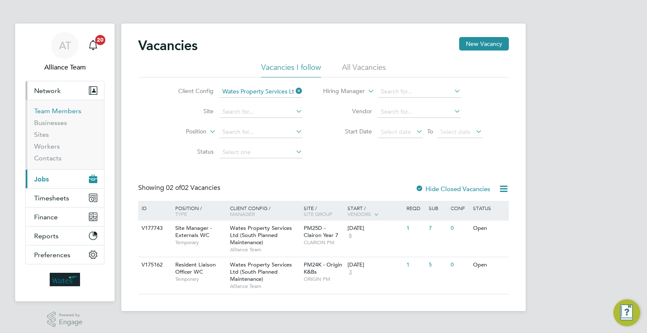
click at [51, 111] on link "Team Members" at bounding box center [57, 111] width 47 height 8
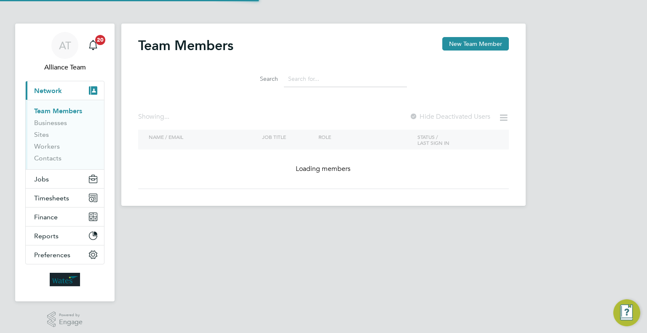
click at [470, 47] on button "New Team Member" at bounding box center [476, 43] width 67 height 13
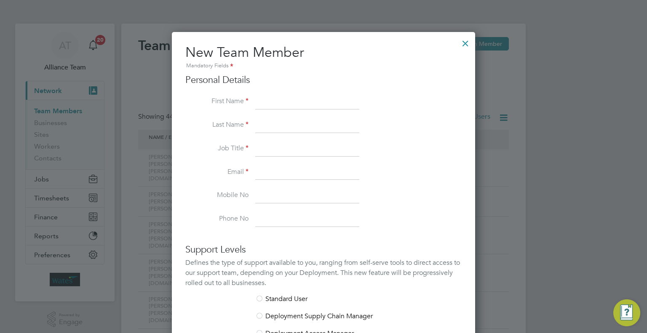
scroll to position [505, 304]
click at [269, 102] on input at bounding box center [307, 101] width 104 height 15
click at [315, 99] on input "sTEVE" at bounding box center [307, 101] width 104 height 15
type input "Steve"
click at [293, 121] on input at bounding box center [307, 125] width 104 height 15
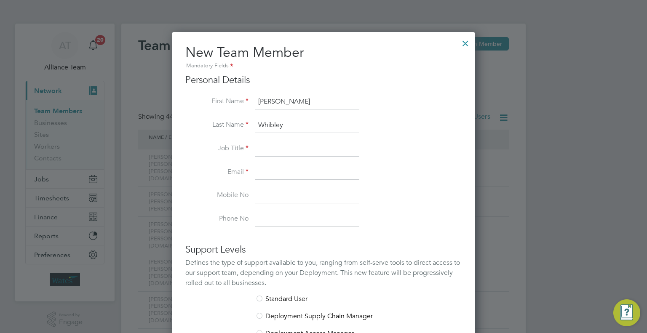
type input "Whibley"
type input "Manager"
click at [279, 174] on input at bounding box center [307, 172] width 104 height 15
paste input "steve.whibley@wates.co.uk"
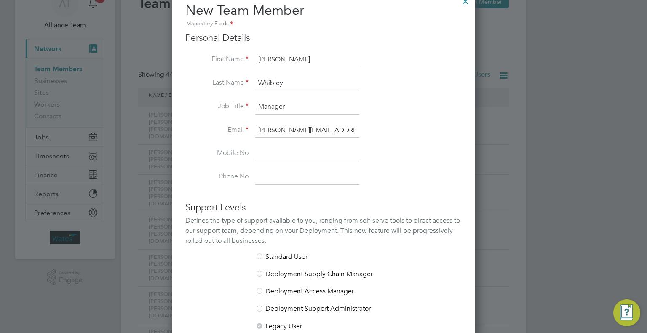
scroll to position [126, 0]
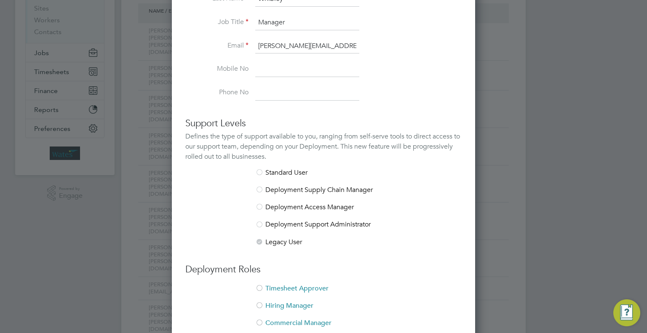
type input "[PERSON_NAME][EMAIL_ADDRESS][PERSON_NAME][DOMAIN_NAME]"
click at [269, 285] on li "Timesheet Approver" at bounding box center [323, 292] width 276 height 17
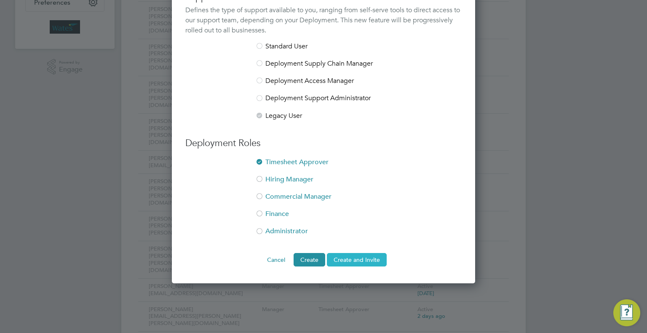
click at [354, 257] on button "Create and Invite" at bounding box center [357, 259] width 60 height 13
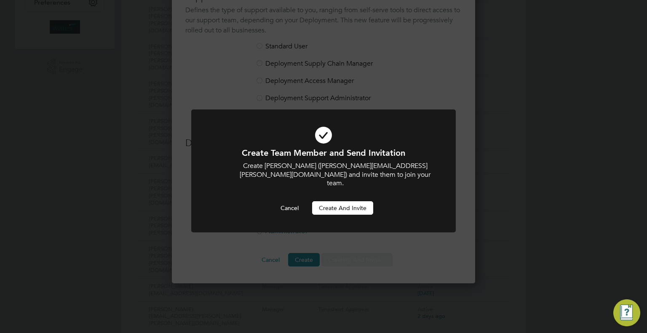
scroll to position [0, 0]
click at [356, 207] on div at bounding box center [323, 171] width 265 height 123
drag, startPoint x: 357, startPoint y: 204, endPoint x: 371, endPoint y: 204, distance: 13.9
click at [357, 204] on button "Create and invite" at bounding box center [342, 207] width 61 height 13
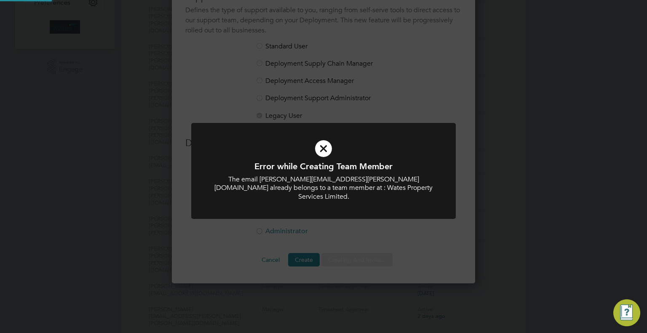
click at [569, 200] on div "Error while Creating Team Member The email steve.whibley@wates.co.uk already be…" at bounding box center [323, 166] width 647 height 333
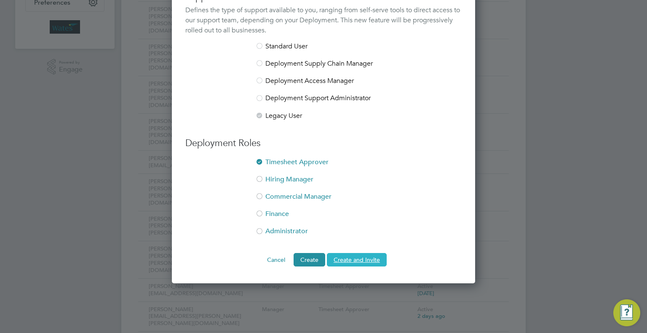
click at [349, 261] on button "Create and Invite" at bounding box center [357, 259] width 60 height 13
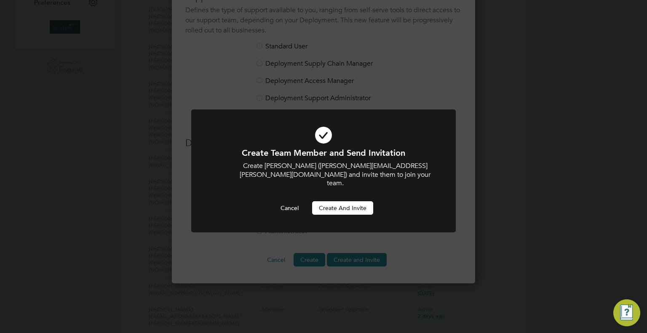
click at [351, 201] on button "Create and invite" at bounding box center [342, 207] width 61 height 13
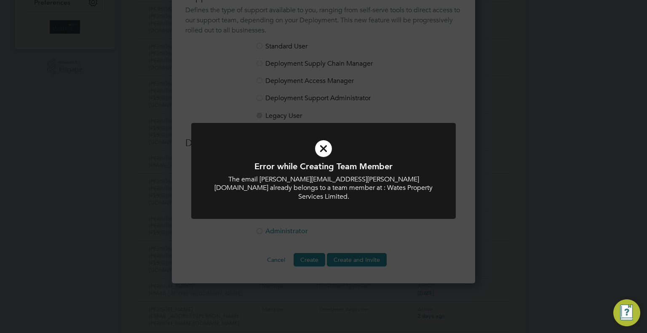
click at [386, 222] on div "Error while Creating Team Member The email steve.whibley@wates.co.uk already be…" at bounding box center [323, 166] width 647 height 333
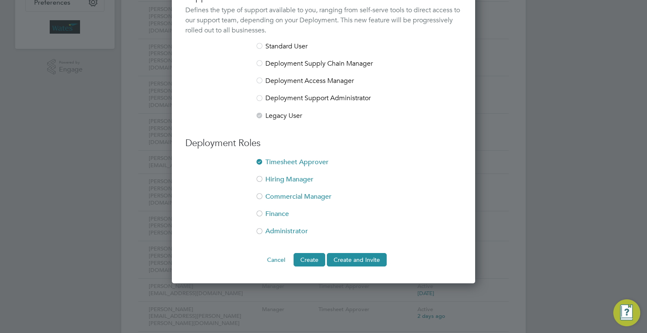
click at [312, 259] on button "Create" at bounding box center [310, 259] width 32 height 13
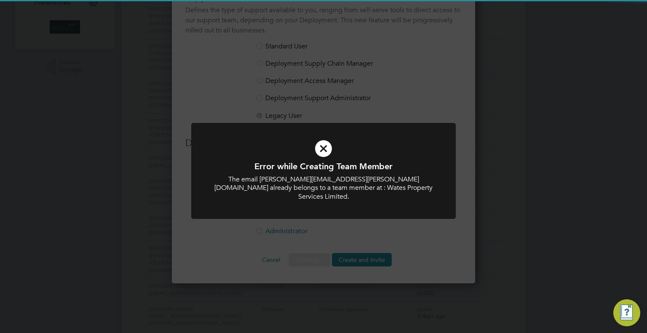
click at [277, 261] on div "Error while Creating Team Member The email steve.whibley@wates.co.uk already be…" at bounding box center [323, 166] width 647 height 333
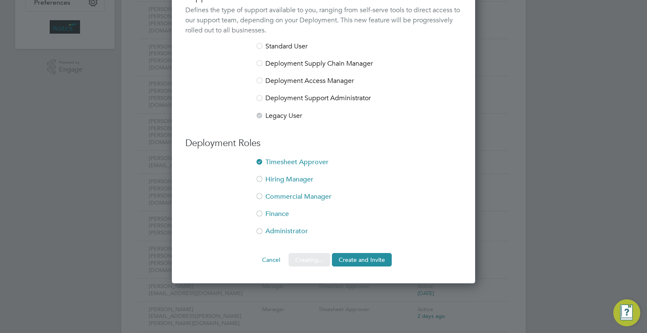
click at [277, 257] on button "Cancel" at bounding box center [271, 259] width 32 height 13
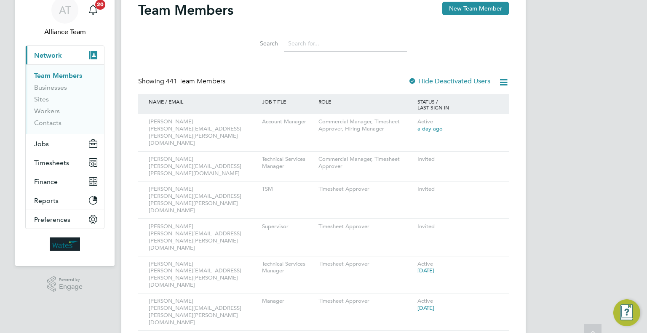
scroll to position [0, 0]
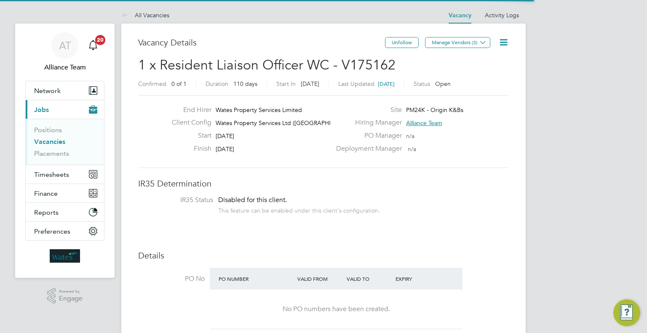
click at [502, 42] on icon at bounding box center [504, 42] width 11 height 11
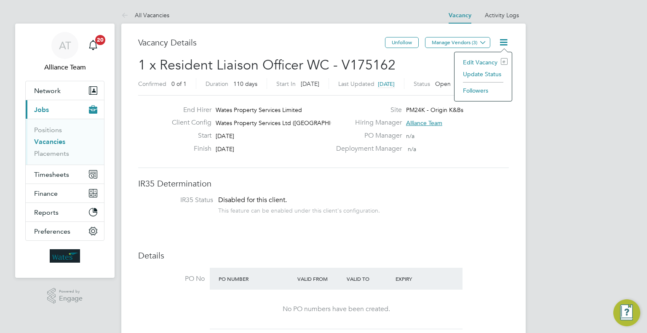
drag, startPoint x: 476, startPoint y: 74, endPoint x: 454, endPoint y: 89, distance: 26.8
click at [475, 75] on li "Update Status" at bounding box center [483, 74] width 49 height 12
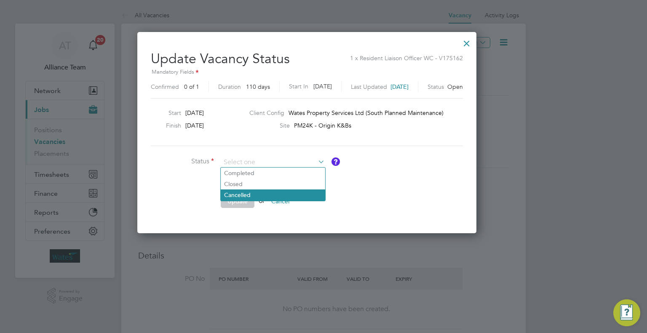
click at [266, 194] on li "Cancelled" at bounding box center [273, 195] width 105 height 11
type input "Cancelled"
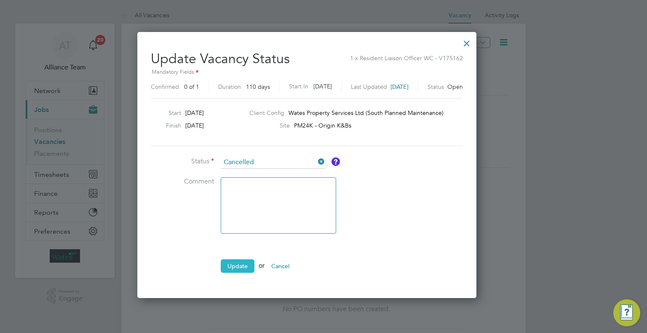
click at [247, 262] on button "Update" at bounding box center [238, 266] width 34 height 13
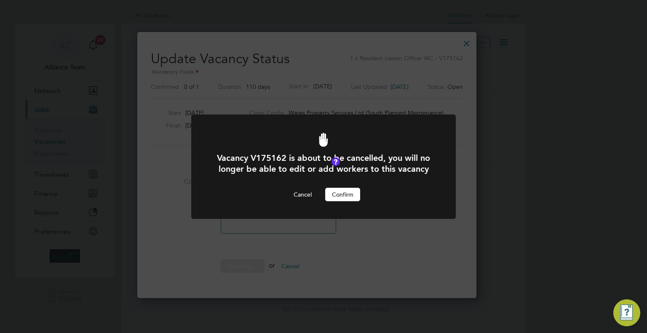
click at [357, 198] on button "Confirm" at bounding box center [342, 194] width 35 height 13
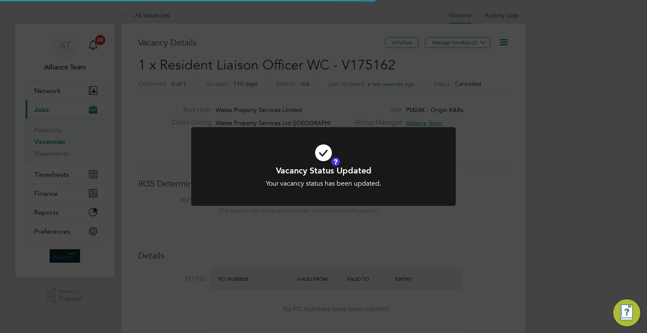
click at [601, 131] on div "Vacancy Status Updated Your vacancy status has been updated. Cancel Okay" at bounding box center [323, 166] width 647 height 333
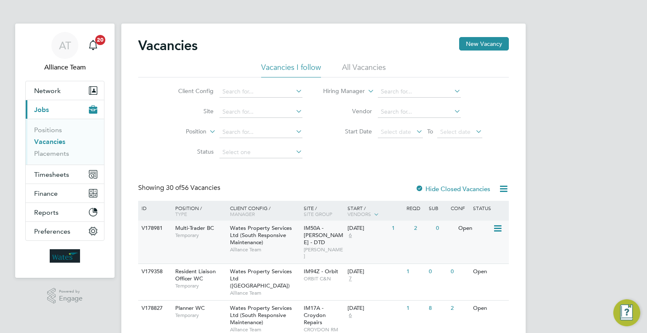
click at [258, 228] on span "Wates Property Services Ltd (South Responsive Maintenance)" at bounding box center [261, 235] width 62 height 21
click at [271, 111] on input at bounding box center [261, 112] width 83 height 12
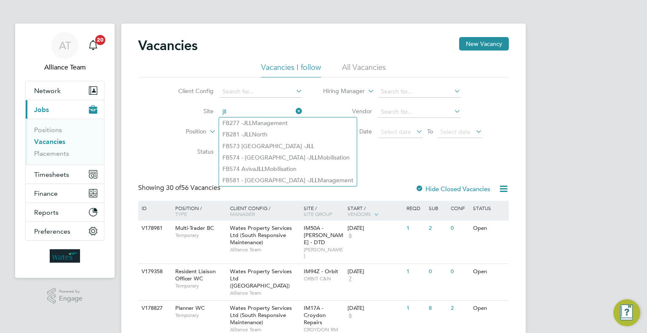
click at [268, 123] on li "FB277 - JLL Management" at bounding box center [288, 123] width 138 height 11
type input "FB277 - JLL Management"
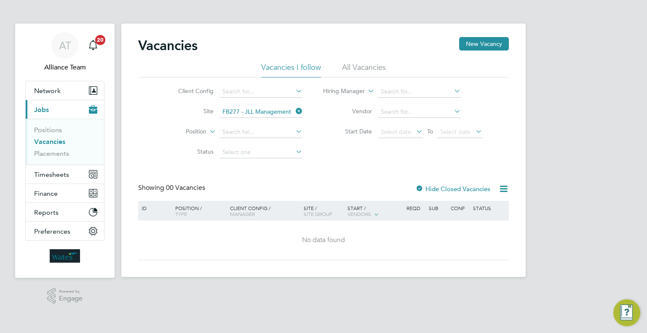
click at [258, 105] on li "Site FB277 - JLL Management" at bounding box center [234, 112] width 158 height 20
click at [258, 114] on input at bounding box center [261, 112] width 83 height 12
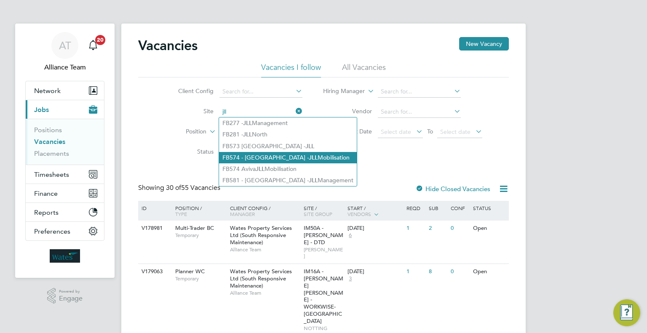
click at [309, 160] on b "JLL" at bounding box center [313, 157] width 9 height 7
type input "FB574 - Aviva - JLL Mobilisation"
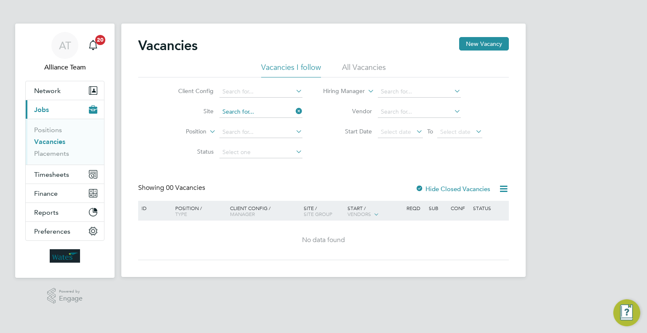
click at [276, 116] on input at bounding box center [261, 112] width 83 height 12
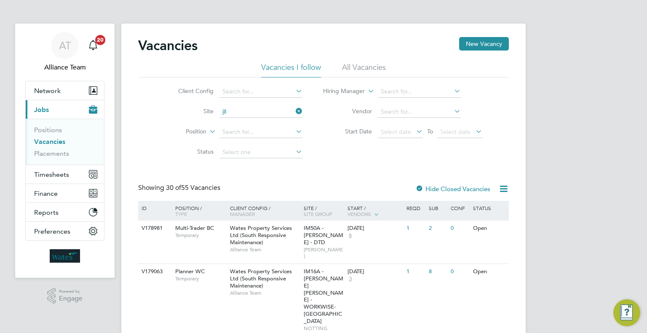
click at [268, 171] on li "FB574 Aviva JLL Mobilisation" at bounding box center [288, 169] width 138 height 11
type input "FB574 Aviva JLL Mobilisation"
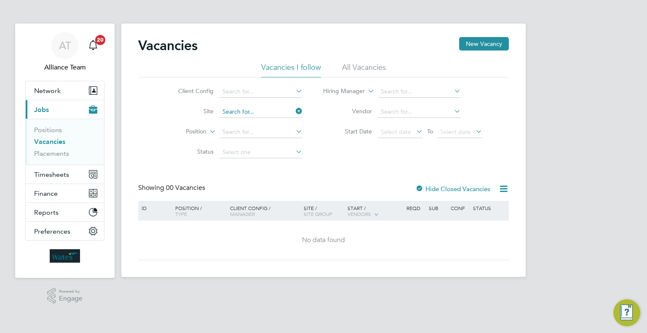
click at [280, 113] on input at bounding box center [261, 112] width 83 height 12
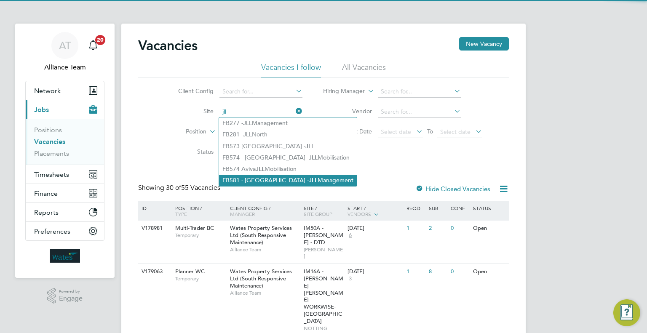
click at [309, 180] on b "JLL" at bounding box center [313, 180] width 9 height 7
type input "FB581 - Aviva - JLL Management"
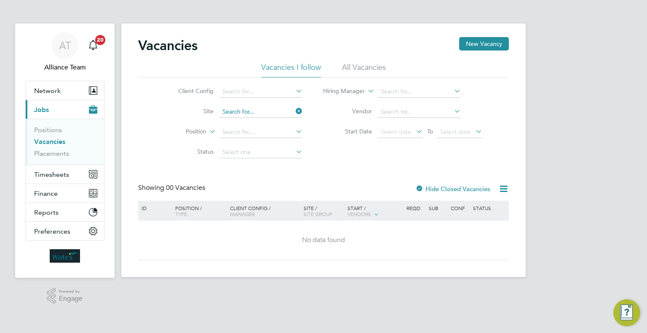
click at [260, 110] on input at bounding box center [261, 112] width 83 height 12
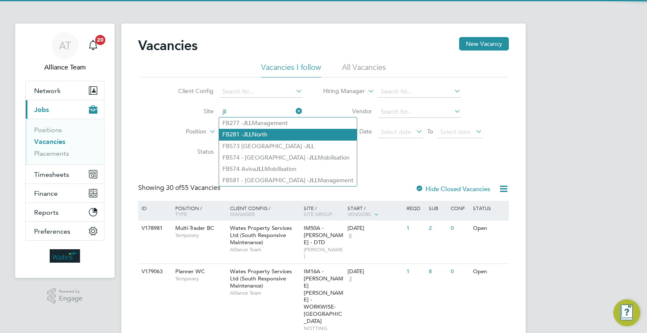
click at [260, 137] on li "FB281 - JLL North" at bounding box center [288, 134] width 138 height 11
type input "FB281 - [GEOGRAPHIC_DATA]"
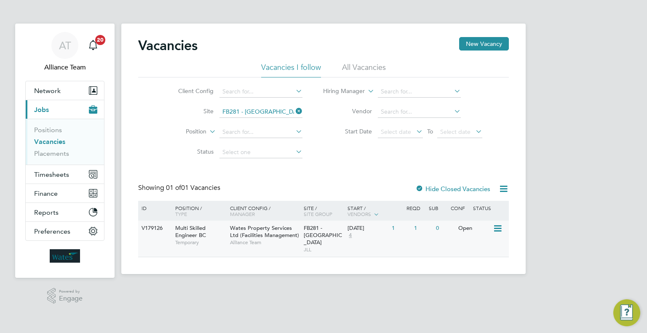
click at [317, 247] on span "JLL" at bounding box center [324, 250] width 40 height 7
click at [42, 87] on span "Network" at bounding box center [47, 91] width 27 height 8
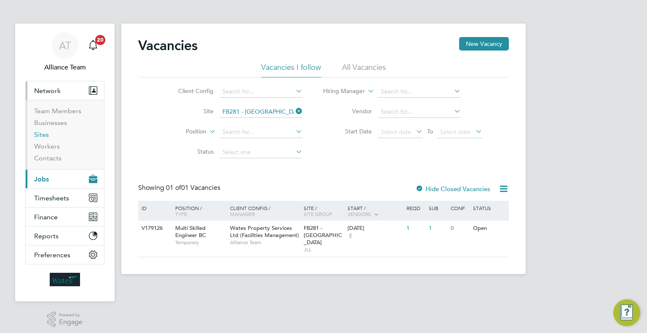
click at [44, 133] on link "Sites" at bounding box center [41, 135] width 15 height 8
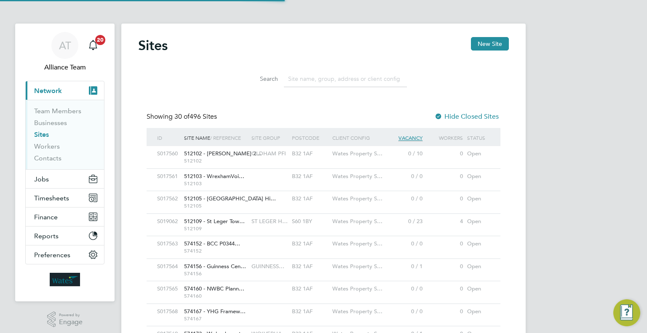
click at [324, 87] on li "Search" at bounding box center [324, 79] width 188 height 25
click at [326, 77] on input at bounding box center [345, 79] width 123 height 16
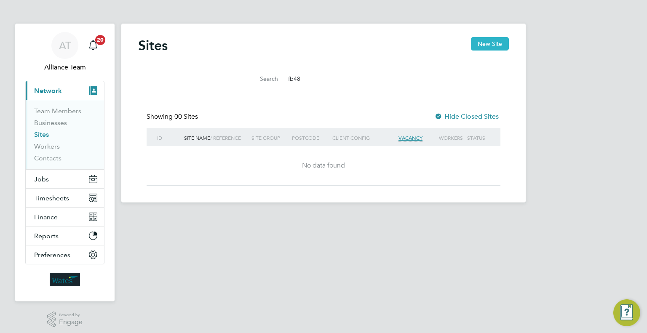
type input "fb48"
click at [485, 44] on button "New Site" at bounding box center [490, 43] width 38 height 13
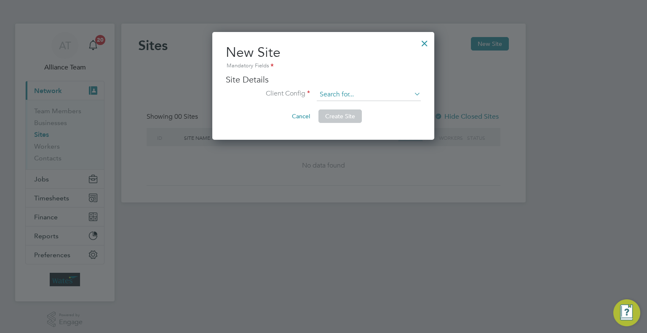
click at [371, 91] on input at bounding box center [369, 95] width 104 height 13
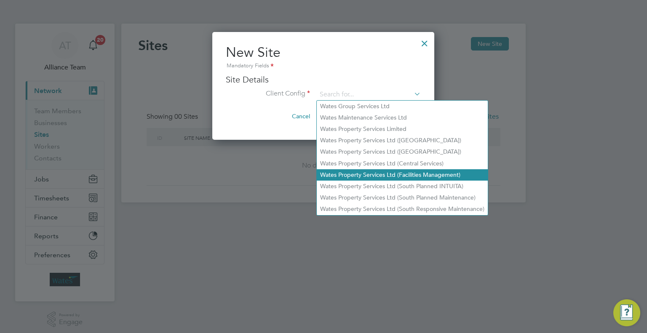
click at [391, 175] on li "Wates Property Services Ltd (Facilities Management)" at bounding box center [402, 174] width 171 height 11
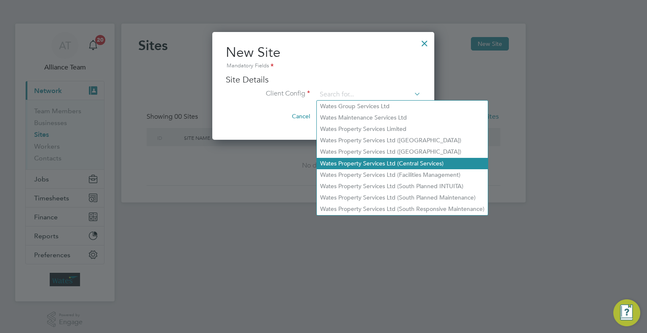
type input "Wates Property Services Ltd (Facilities Management)"
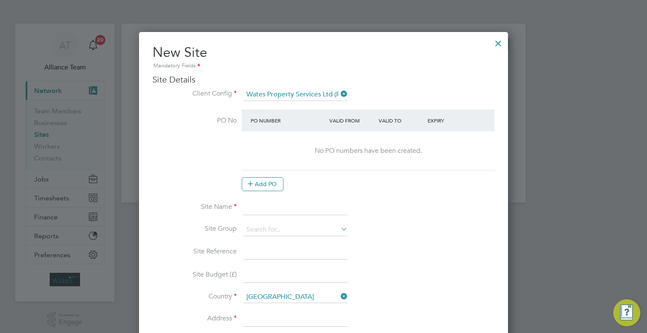
drag, startPoint x: 265, startPoint y: 203, endPoint x: 277, endPoint y: 212, distance: 15.3
click at [265, 203] on input at bounding box center [296, 207] width 104 height 15
paste input "JLL Cent London AugGoLive"
drag, startPoint x: 346, startPoint y: 204, endPoint x: 143, endPoint y: 207, distance: 203.2
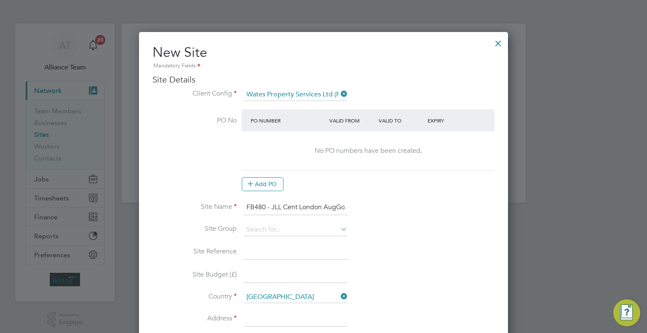
type input "FB480 - JLL Cent London AugGoLive"
click at [248, 252] on input at bounding box center [296, 252] width 104 height 15
paste input "FB480 - JLL Cent London AugGoLive"
type input "FB480 - JLL Cent London AugGoLive"
click at [283, 226] on input at bounding box center [296, 230] width 104 height 13
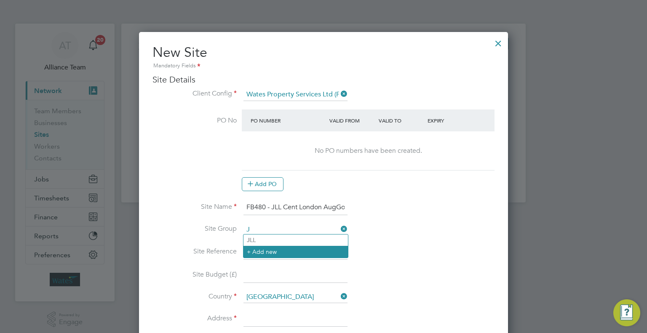
drag, startPoint x: 279, startPoint y: 241, endPoint x: 305, endPoint y: 252, distance: 28.5
click at [279, 240] on li "J LL" at bounding box center [296, 240] width 105 height 11
type input "JLL"
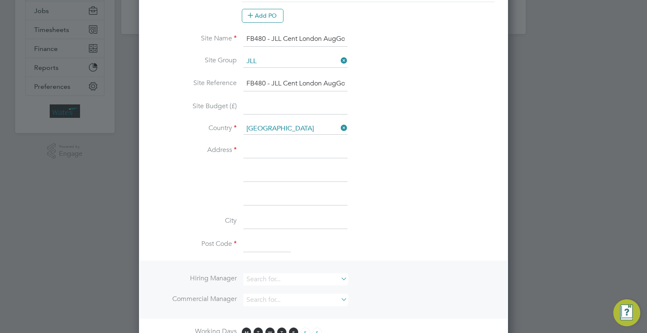
click at [263, 149] on input at bounding box center [296, 150] width 104 height 15
type input "LONDON"
click at [260, 244] on input at bounding box center [267, 245] width 47 height 15
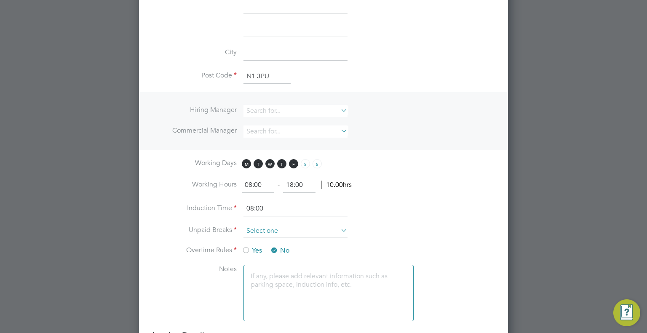
type input "N1 3PU"
click at [270, 226] on input at bounding box center [296, 231] width 104 height 13
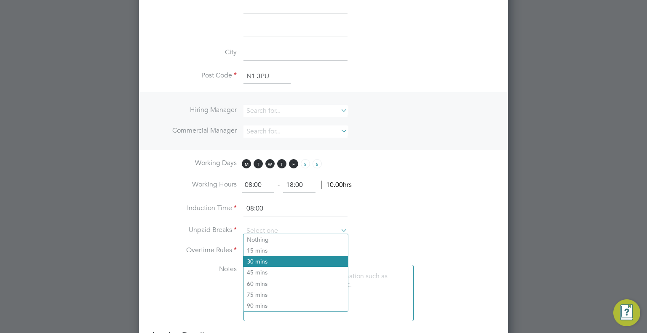
click at [266, 260] on li "30 mins" at bounding box center [296, 261] width 105 height 11
type input "30 mins"
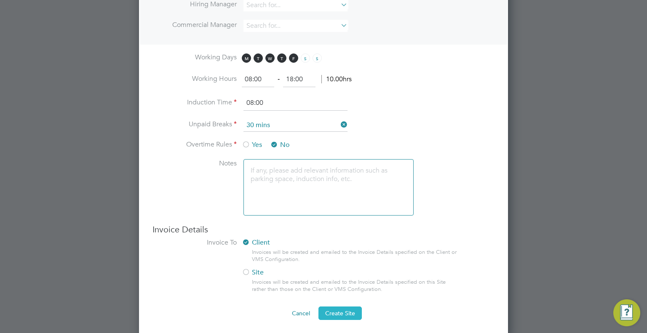
click at [341, 310] on span "Create Site" at bounding box center [340, 314] width 30 height 8
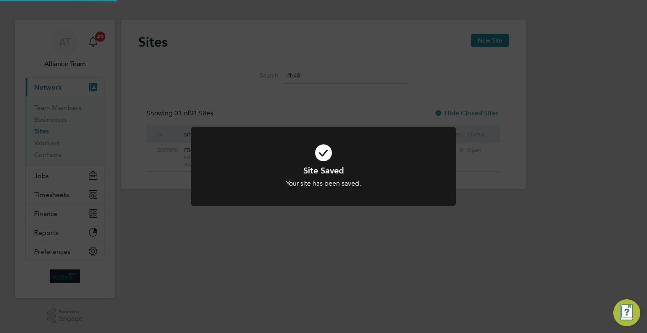
click at [545, 119] on div "Site Saved Your site has been saved. Cancel Okay" at bounding box center [323, 166] width 647 height 333
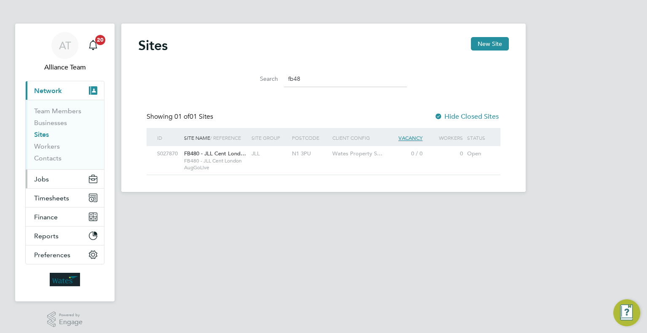
drag, startPoint x: 36, startPoint y: 179, endPoint x: 43, endPoint y: 181, distance: 7.4
click at [36, 179] on span "Jobs" at bounding box center [41, 179] width 15 height 8
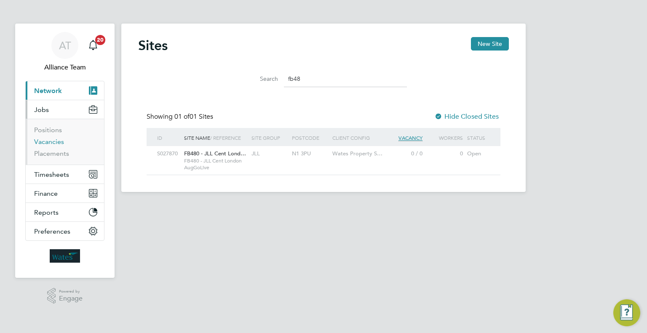
click at [44, 143] on link "Vacancies" at bounding box center [49, 142] width 30 height 8
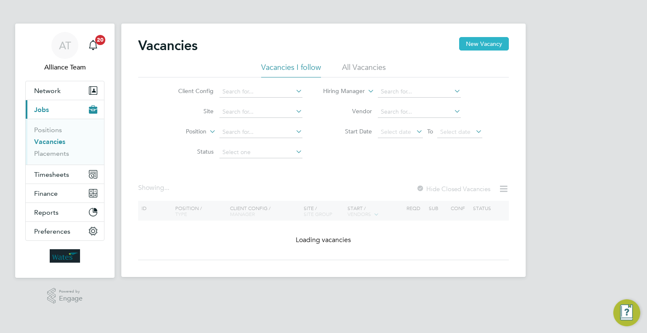
click at [479, 43] on button "New Vacancy" at bounding box center [484, 43] width 50 height 13
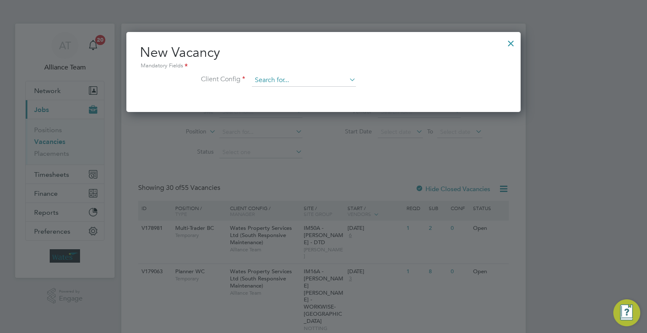
click at [266, 80] on input at bounding box center [304, 80] width 104 height 13
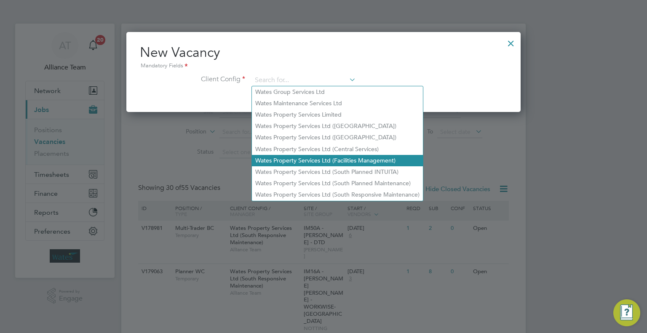
click at [368, 158] on li "Wates Property Services Ltd (Facilities Management)" at bounding box center [337, 160] width 171 height 11
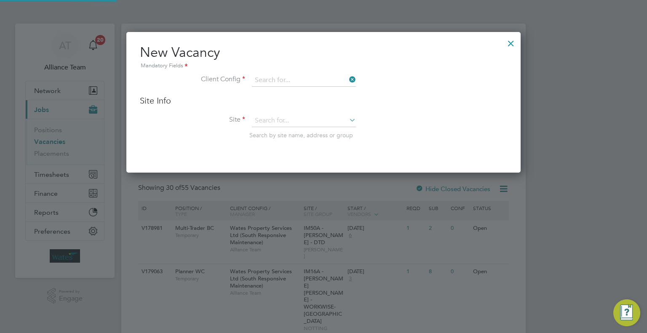
type input "Wates Property Services Ltd (Facilities Management)"
click at [268, 123] on input at bounding box center [304, 121] width 104 height 13
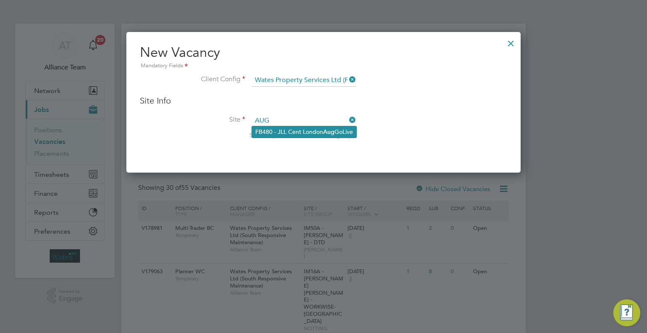
click at [324, 129] on li "FB480 - JLL Cent London Aug GoLive" at bounding box center [304, 131] width 105 height 11
type input "FB480 - JLL Cent London AugGoLive"
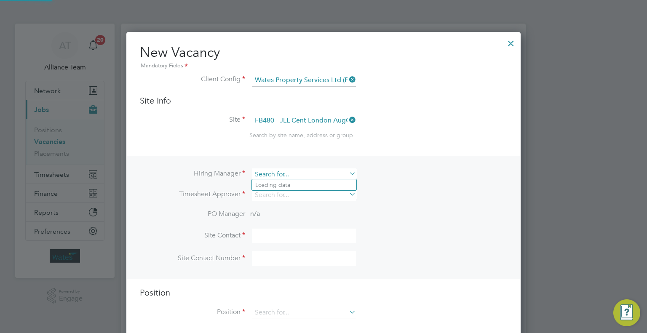
click at [287, 176] on input at bounding box center [304, 175] width 104 height 12
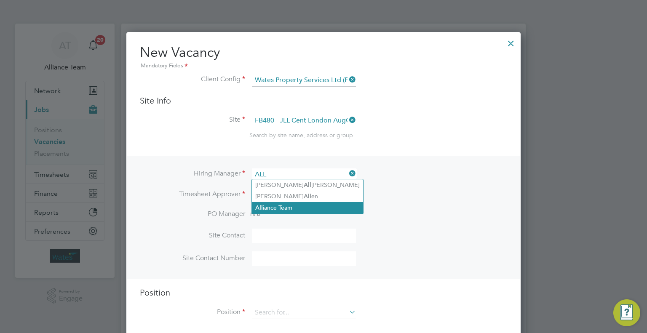
click at [296, 211] on li "All iance Team" at bounding box center [307, 207] width 111 height 11
type input "Alliance Team"
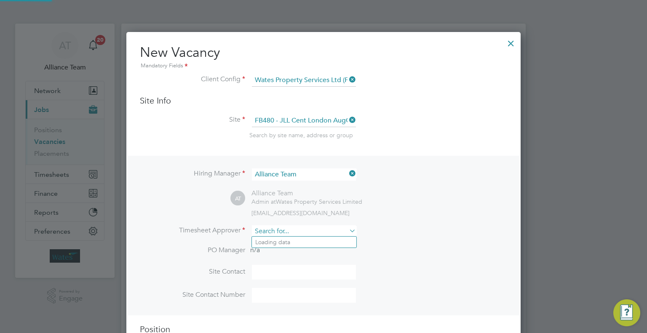
click at [276, 233] on input at bounding box center [304, 231] width 104 height 12
click at [303, 242] on li "Tin a Howe" at bounding box center [304, 242] width 105 height 11
type input "[PERSON_NAME]"
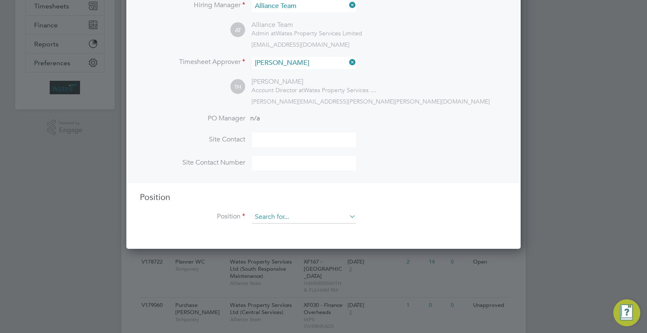
click at [290, 212] on input at bounding box center [304, 217] width 104 height 13
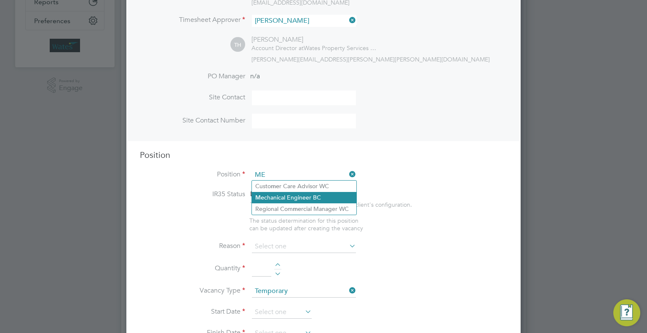
click at [313, 201] on li "Me chanical Engineer BC" at bounding box center [304, 197] width 105 height 11
type input "Mechanical Engineer BC"
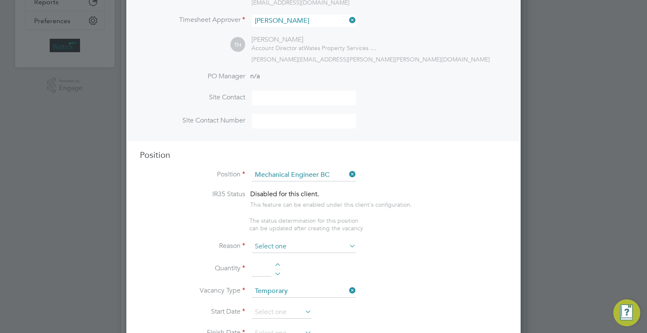
click at [295, 241] on input at bounding box center [304, 247] width 104 height 13
click at [270, 279] on li "Extra Work" at bounding box center [304, 279] width 105 height 11
type input "Extra Work"
click at [254, 270] on input at bounding box center [261, 269] width 19 height 15
type input "1"
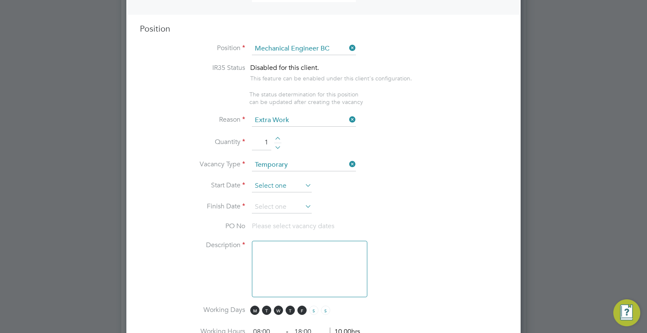
click at [271, 188] on input at bounding box center [282, 186] width 60 height 13
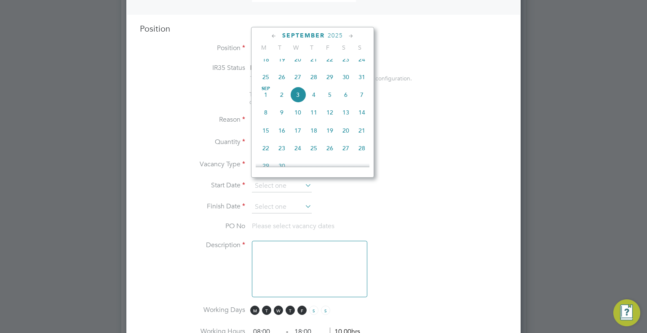
click at [270, 121] on span "8" at bounding box center [266, 113] width 16 height 16
type input "[DATE]"
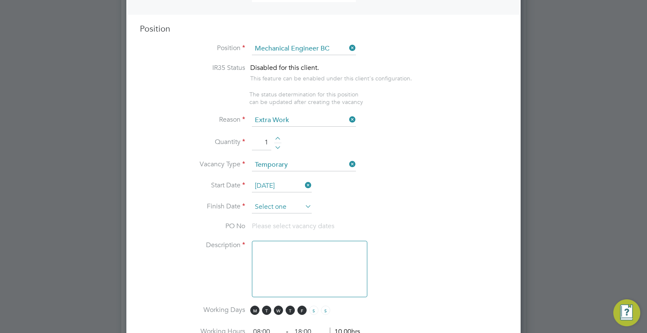
click at [268, 201] on input at bounding box center [282, 207] width 60 height 13
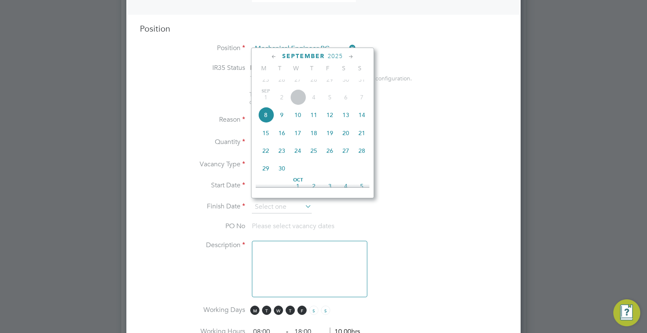
click at [351, 56] on icon at bounding box center [351, 56] width 8 height 9
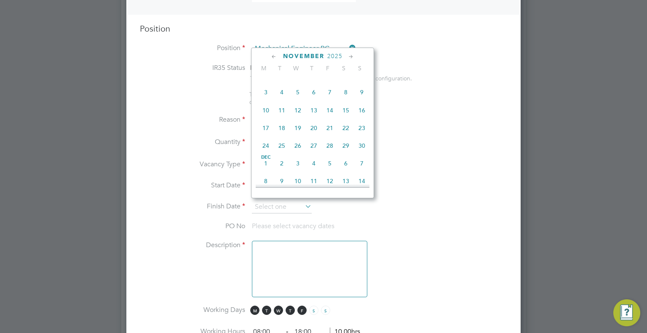
click at [352, 56] on icon at bounding box center [351, 56] width 8 height 9
click at [327, 134] on span "26" at bounding box center [330, 126] width 16 height 16
type input "[DATE]"
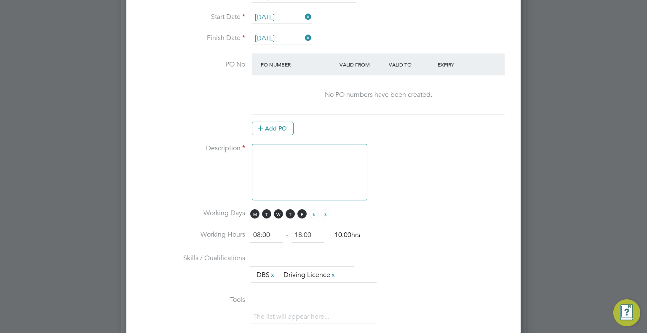
click at [277, 161] on textarea at bounding box center [309, 172] width 115 height 56
paste textarea "Temp or temp to [GEOGRAPHIC_DATA]"
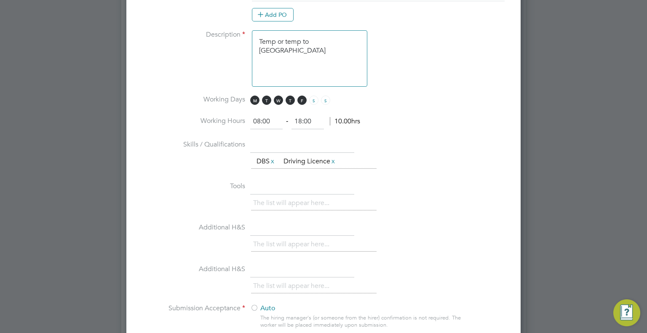
click at [310, 59] on textarea "Temp or temp to [GEOGRAPHIC_DATA]" at bounding box center [309, 58] width 115 height 56
click at [342, 43] on textarea "Temp or temp to [GEOGRAPHIC_DATA]" at bounding box center [309, 58] width 115 height 56
paste textarea "Electrical bias ideally NVQ Levl 2 required £43k £38k Managing one building per…"
paste textarea "No call out"
paste textarea "FURTHEST West is Victoria, FURTHEST east Fenchurch 28 sites throughout Team of …"
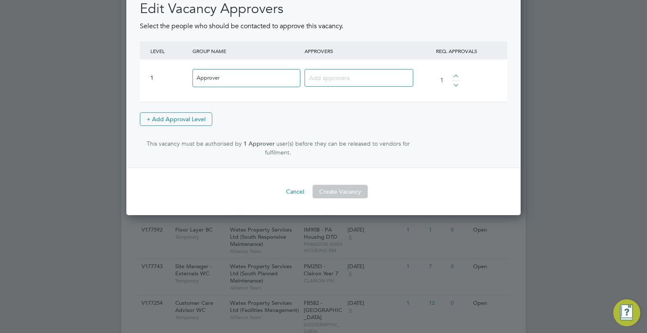
scroll to position [1148, 0]
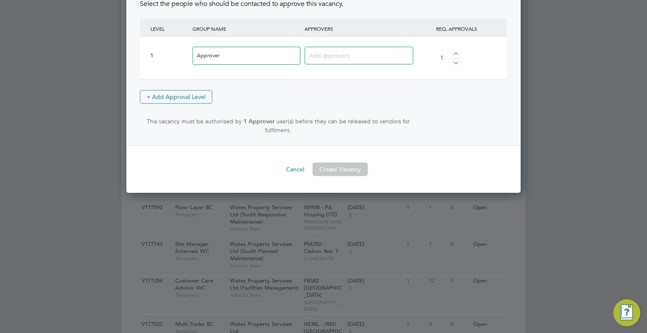
type textarea "Temp or temp to perm Electrical bias ideally NVQ Levl 2 required £43k £38k Mana…"
click at [335, 51] on input at bounding box center [355, 55] width 93 height 11
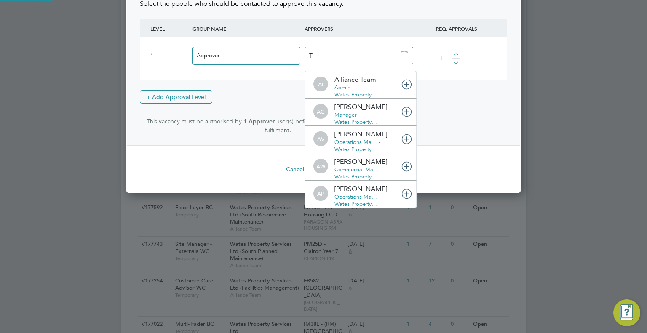
scroll to position [9, 59]
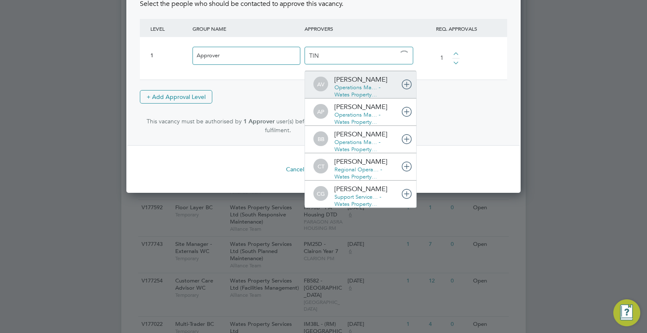
type input "TINA"
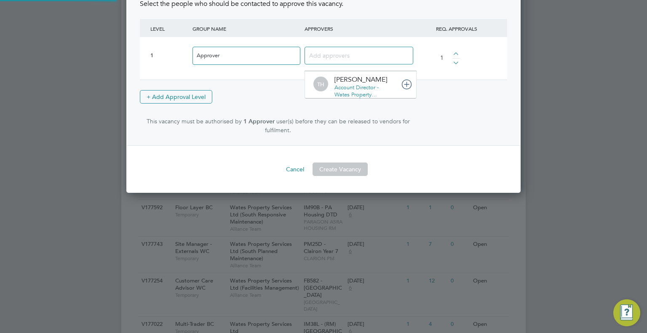
drag, startPoint x: 368, startPoint y: 82, endPoint x: 358, endPoint y: 106, distance: 25.8
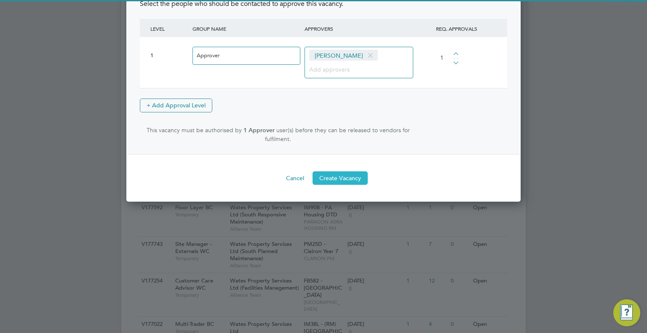
click at [335, 172] on button "Create Vacancy" at bounding box center [340, 178] width 55 height 13
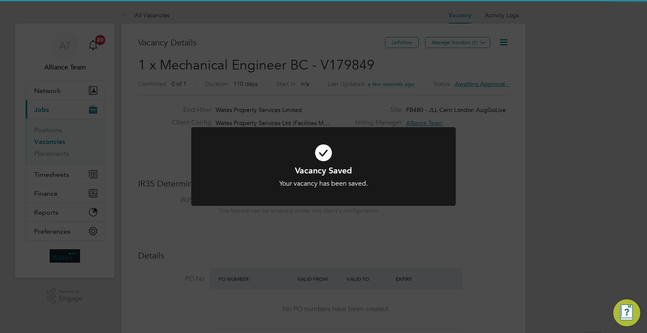
drag, startPoint x: 579, startPoint y: 125, endPoint x: 521, endPoint y: 99, distance: 63.6
click at [575, 124] on div "Vacancy Saved Your vacancy has been saved. Cancel Okay" at bounding box center [323, 166] width 647 height 333
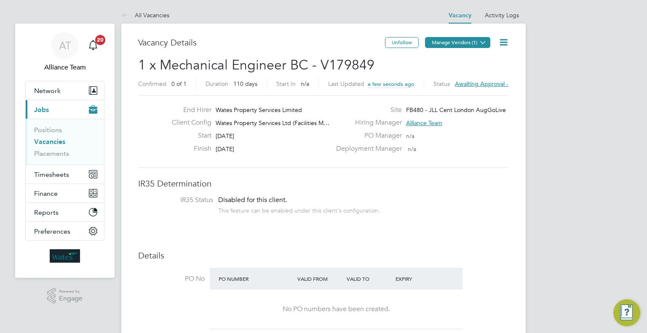
click at [448, 40] on button "Manage Vendors (1)" at bounding box center [457, 42] width 65 height 11
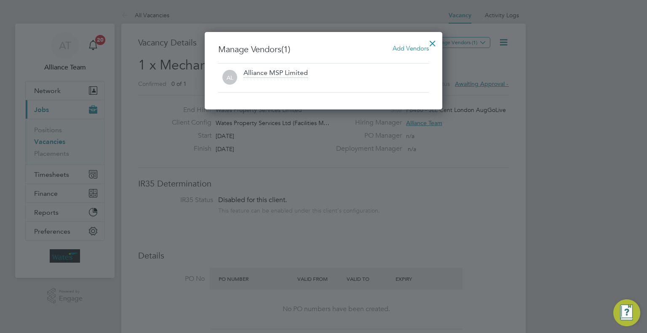
click at [408, 51] on span "Add Vendors" at bounding box center [411, 48] width 36 height 8
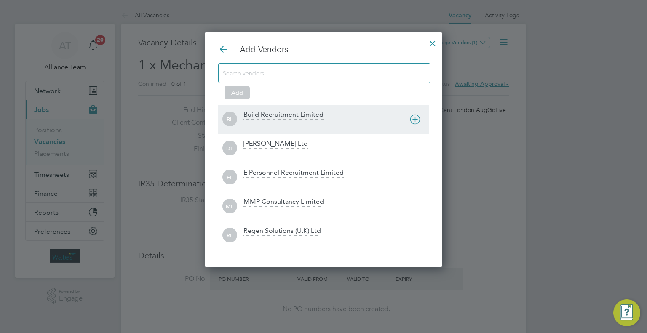
click at [264, 114] on div "Build Recruitment Limited" at bounding box center [284, 114] width 80 height 9
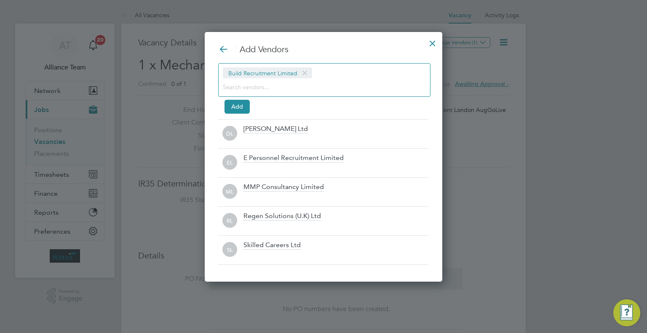
click at [266, 87] on input at bounding box center [318, 86] width 190 height 11
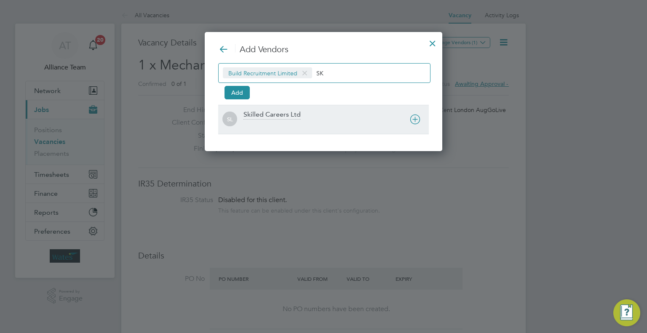
type input "SK"
click at [282, 116] on div "Skilled Careers Ltd" at bounding box center [272, 114] width 57 height 9
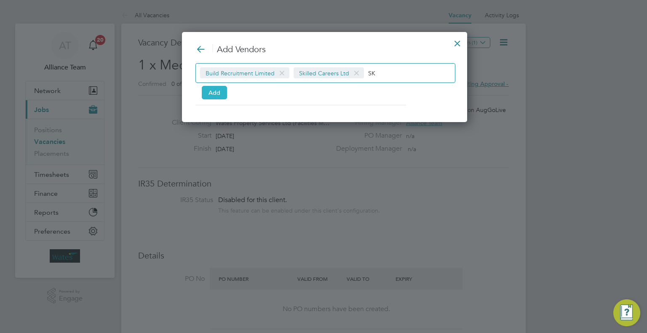
click at [209, 94] on button "Add" at bounding box center [214, 92] width 25 height 13
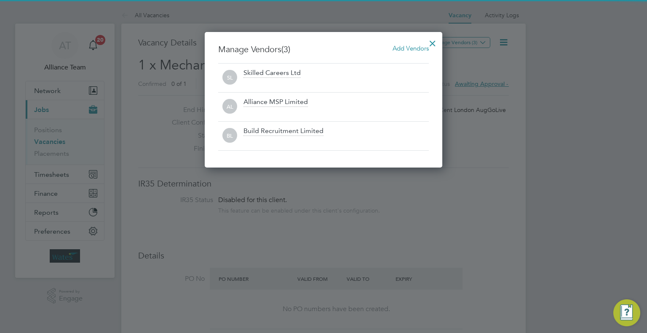
click at [432, 40] on div at bounding box center [432, 41] width 15 height 15
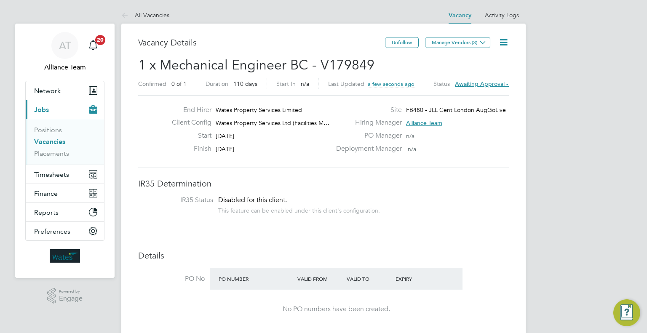
click at [504, 43] on icon at bounding box center [504, 42] width 11 height 11
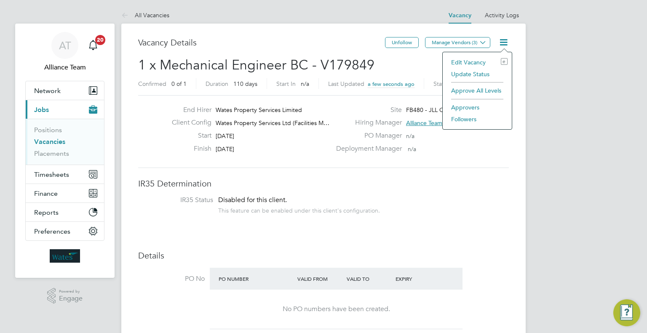
click at [468, 120] on li "Followers" at bounding box center [477, 119] width 61 height 12
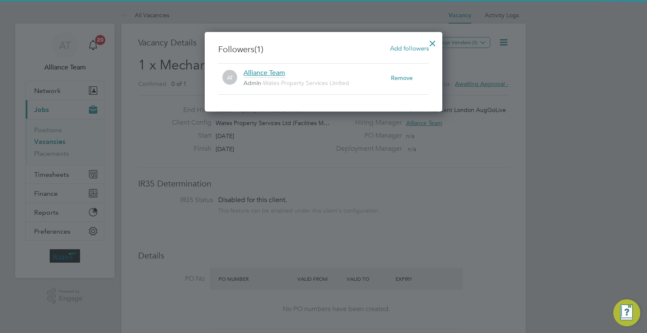
click at [400, 50] on span "Add followers" at bounding box center [409, 48] width 39 height 8
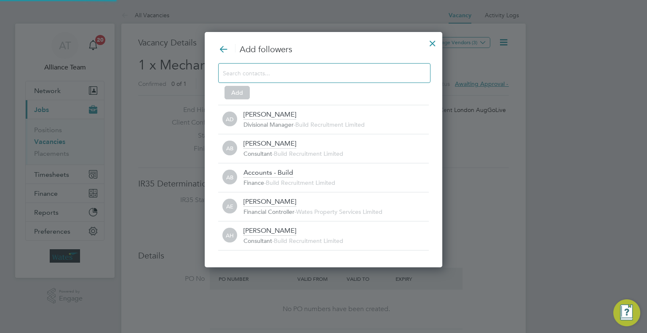
click at [311, 76] on input at bounding box center [318, 72] width 190 height 11
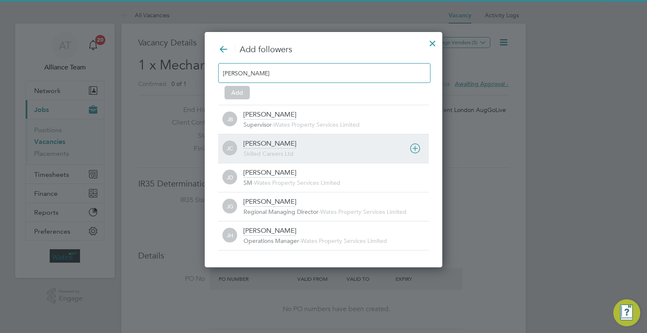
type input "JAME"
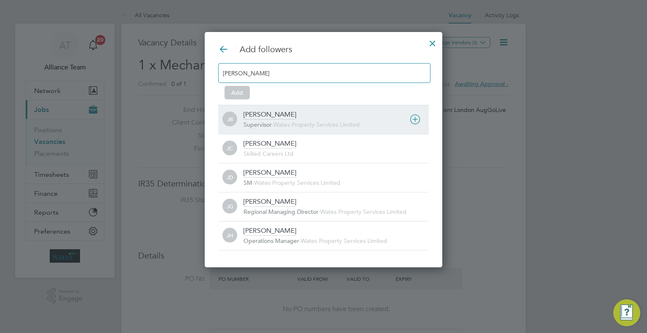
drag, startPoint x: 249, startPoint y: 156, endPoint x: 277, endPoint y: 123, distance: 43.4
click at [250, 155] on span "Skilled Careers Ltd" at bounding box center [269, 154] width 50 height 8
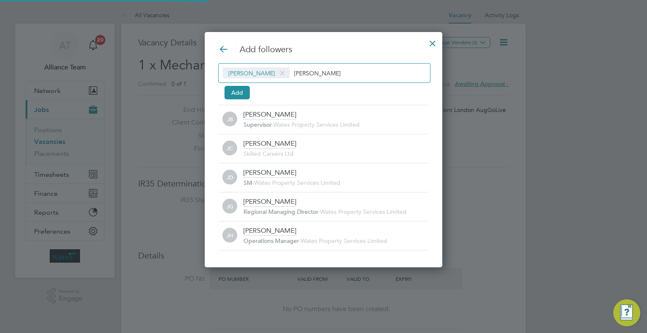
click at [325, 68] on input "JAME" at bounding box center [320, 72] width 53 height 11
type input "J"
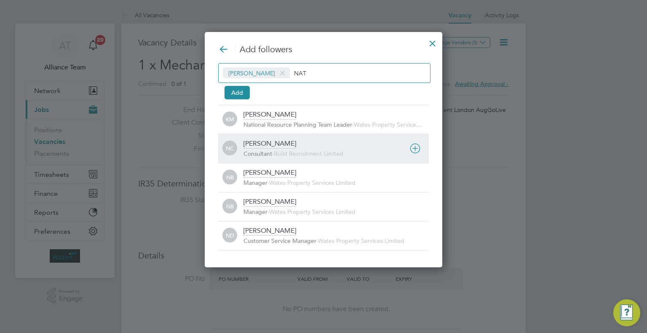
type input "NAT"
click at [290, 143] on div "Natalie Carr Consultant - Build Recruitment Limited" at bounding box center [336, 149] width 185 height 19
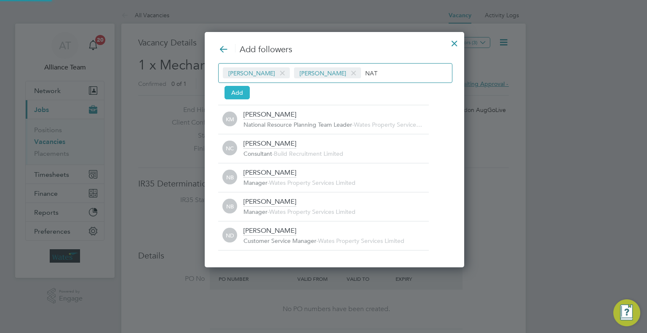
click at [232, 97] on button "Add" at bounding box center [237, 92] width 25 height 13
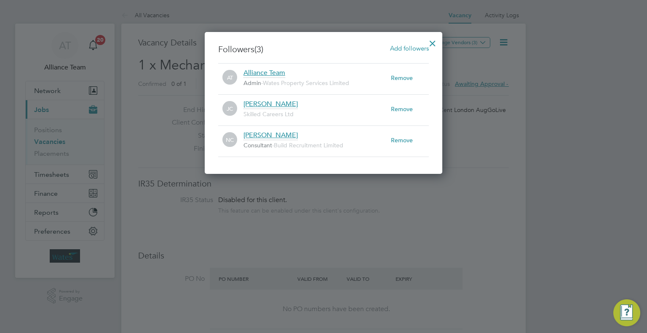
click at [432, 37] on div at bounding box center [432, 41] width 15 height 15
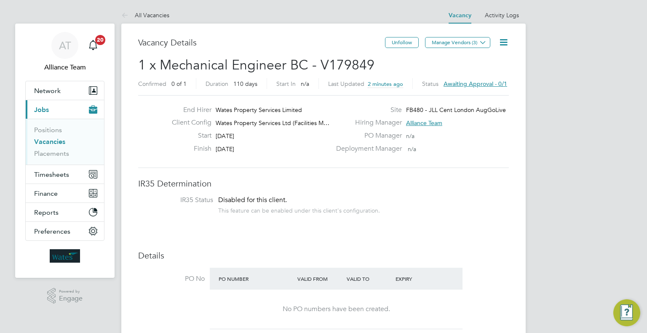
drag, startPoint x: 502, startPoint y: 44, endPoint x: 443, endPoint y: 67, distance: 63.6
click at [501, 44] on icon at bounding box center [504, 42] width 11 height 11
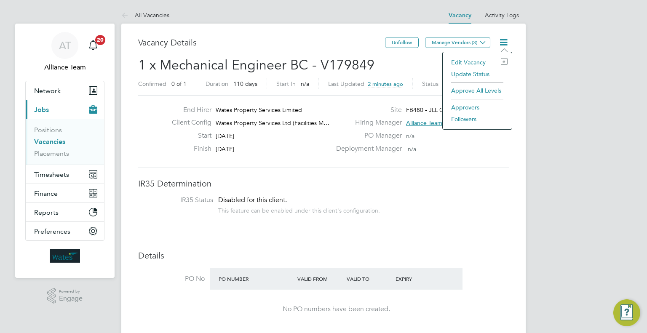
click at [468, 59] on li "Edit Vacancy e" at bounding box center [477, 62] width 61 height 12
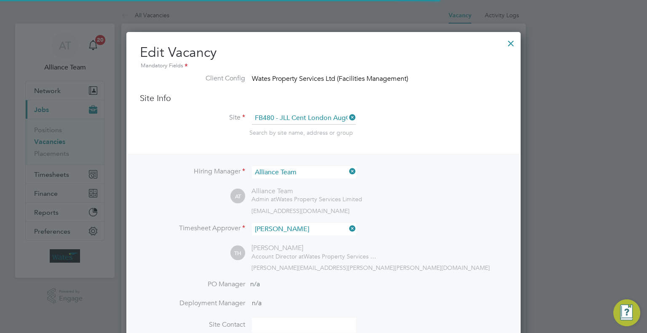
scroll to position [25, 44]
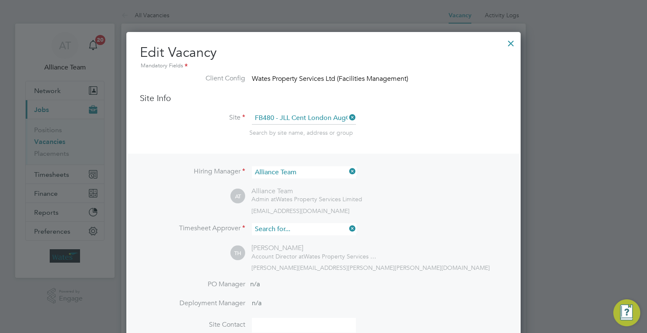
click at [288, 230] on input at bounding box center [304, 229] width 104 height 12
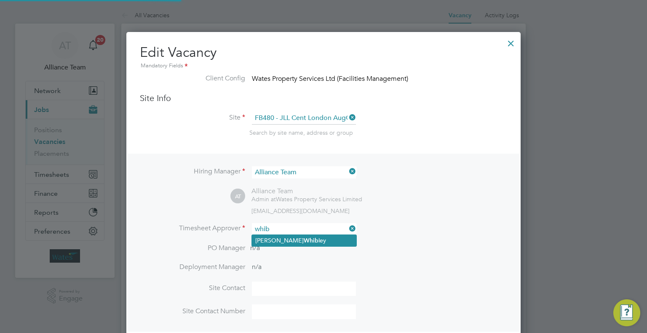
click at [311, 237] on li "Steve Whib ley" at bounding box center [304, 240] width 105 height 11
type input "[PERSON_NAME]"
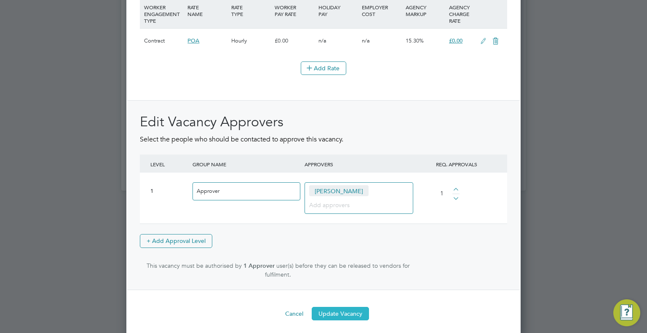
click at [334, 308] on button "Update Vacancy" at bounding box center [340, 313] width 57 height 13
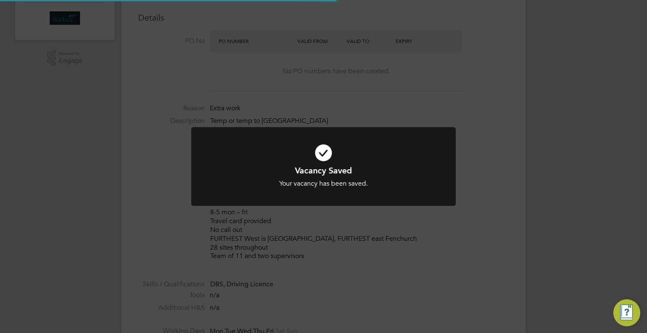
scroll to position [15, 131]
click at [622, 155] on div "Vacancy Saved Your vacancy has been saved. Cancel Okay" at bounding box center [323, 166] width 647 height 333
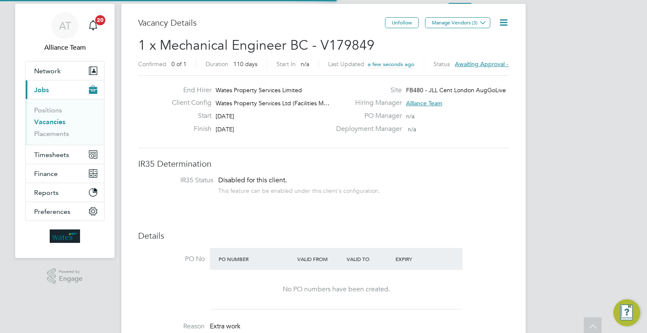
scroll to position [0, 0]
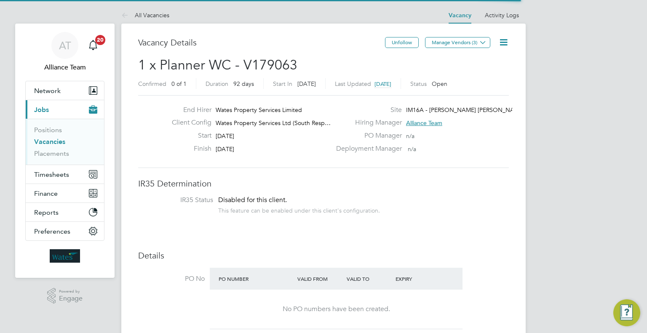
scroll to position [4, 4]
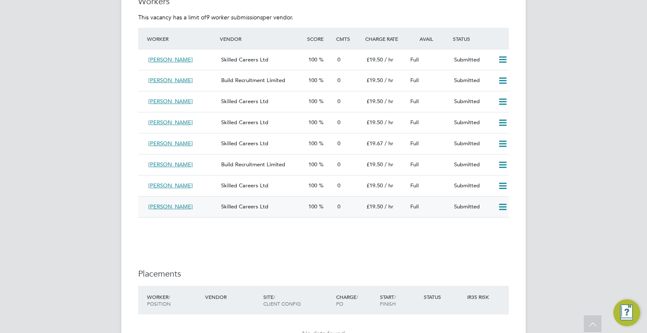
click at [504, 204] on icon at bounding box center [503, 207] width 11 height 7
click at [483, 235] on li "Reject" at bounding box center [493, 236] width 30 height 12
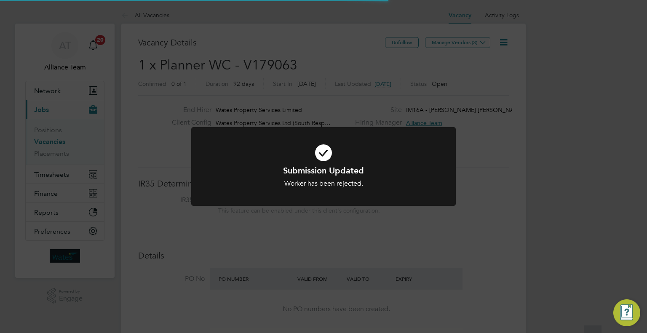
click at [546, 217] on div "Submission Updated Worker has been rejected. Cancel Okay" at bounding box center [323, 166] width 647 height 333
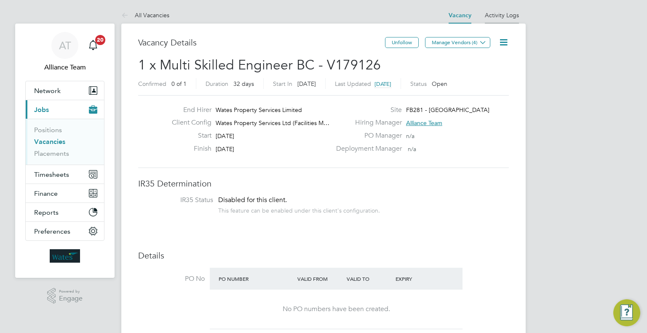
click at [509, 13] on link "Activity Logs" at bounding box center [502, 15] width 34 height 8
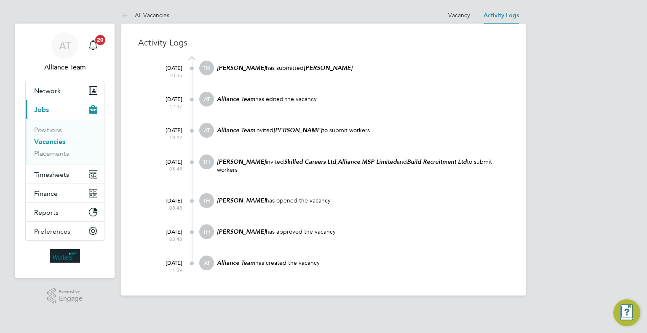
click at [25, 0] on div "AT Alliance Team Notifications 20 Applications: Network Team Members Businesses…" at bounding box center [323, 154] width 647 height 309
click at [214, 35] on div "Activity Logs [DATE] 10:35 TM [PERSON_NAME] has submitted [PERSON_NAME] [DATE] …" at bounding box center [323, 160] width 405 height 272
click at [57, 175] on span "Timesheets" at bounding box center [51, 175] width 35 height 8
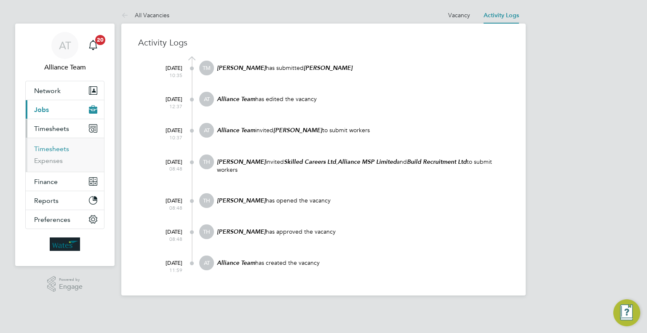
click at [45, 147] on link "Timesheets" at bounding box center [51, 149] width 35 height 8
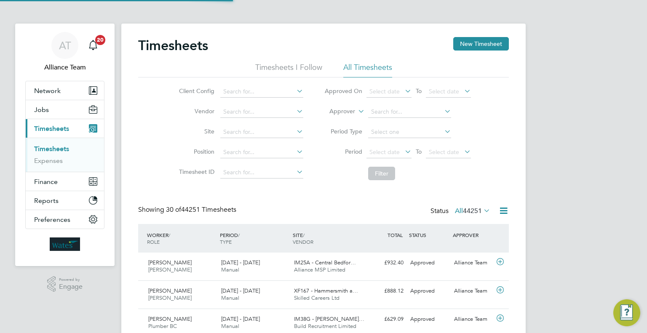
scroll to position [21, 73]
click at [357, 113] on icon at bounding box center [357, 109] width 0 height 8
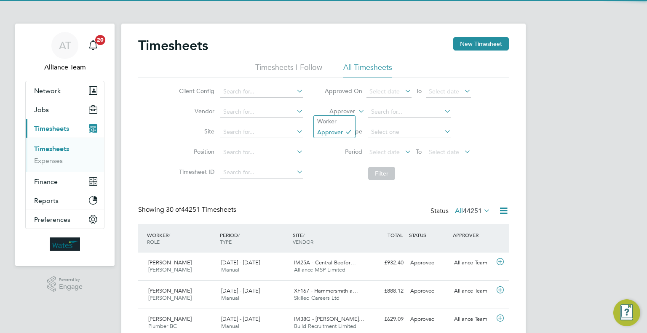
click at [329, 113] on label "Approver" at bounding box center [336, 111] width 38 height 8
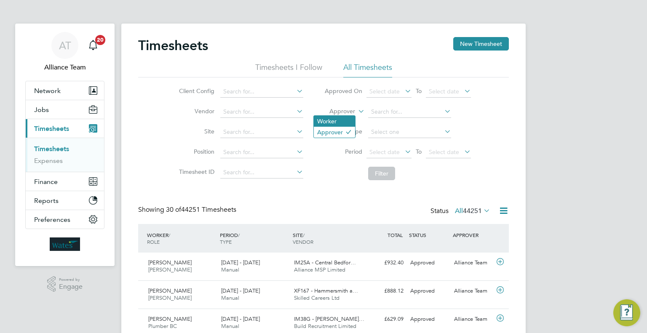
click at [334, 121] on li "Worker" at bounding box center [334, 121] width 41 height 11
click at [389, 113] on input at bounding box center [409, 112] width 83 height 12
click at [400, 132] on li "Ana Cheta" at bounding box center [420, 134] width 104 height 11
type input "Ana Cheta"
click at [386, 180] on li "Filter" at bounding box center [398, 174] width 168 height 22
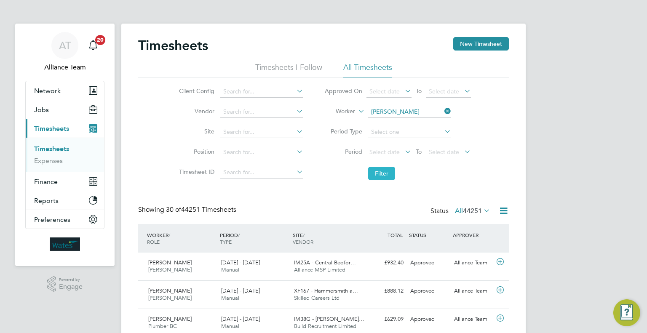
click at [387, 178] on button "Filter" at bounding box center [381, 173] width 27 height 13
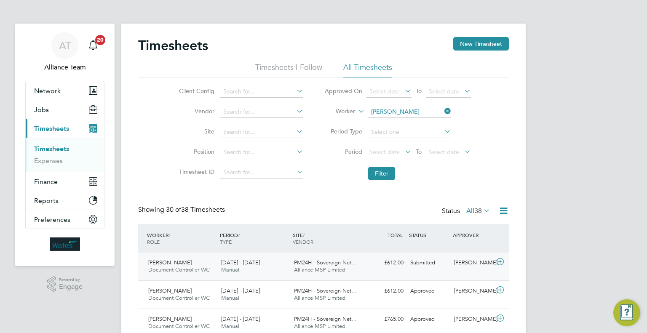
click at [438, 268] on div "Submitted" at bounding box center [429, 263] width 44 height 14
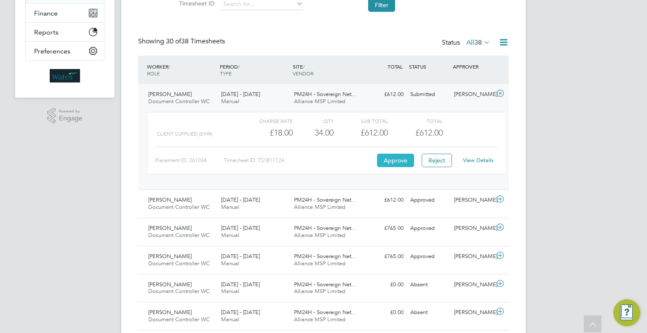
click at [405, 159] on button "Approve" at bounding box center [395, 160] width 37 height 13
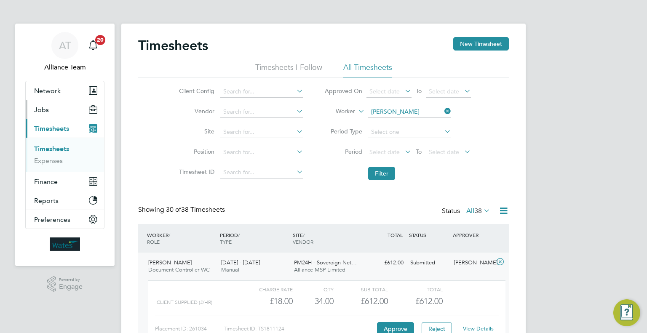
click at [58, 111] on button "Jobs" at bounding box center [65, 109] width 78 height 19
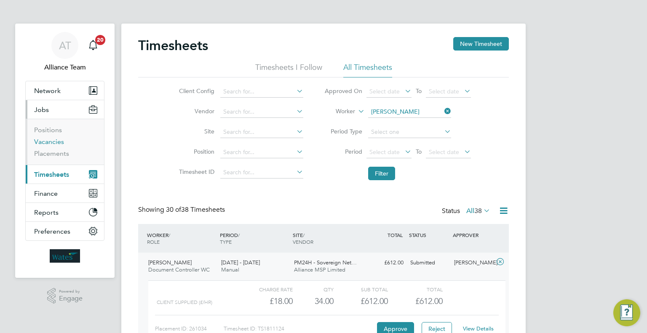
click at [46, 140] on link "Vacancies" at bounding box center [49, 142] width 30 height 8
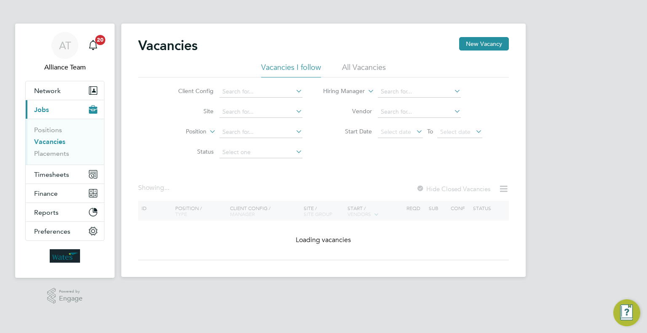
click at [233, 84] on li "Client Config" at bounding box center [234, 92] width 158 height 20
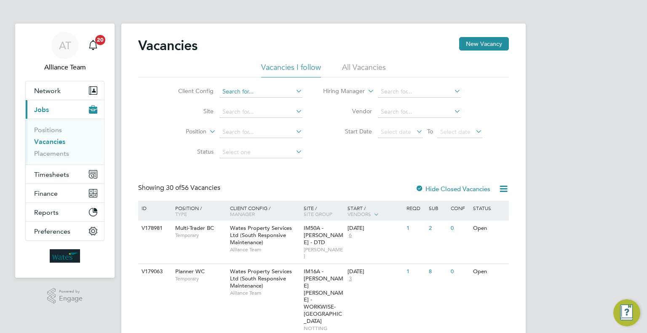
click at [233, 87] on input at bounding box center [261, 92] width 83 height 12
click at [318, 166] on li "Wates Property Services Ltd (Facilities Management)" at bounding box center [304, 171] width 171 height 11
type input "Wates Property Services Ltd (Facilities Management)"
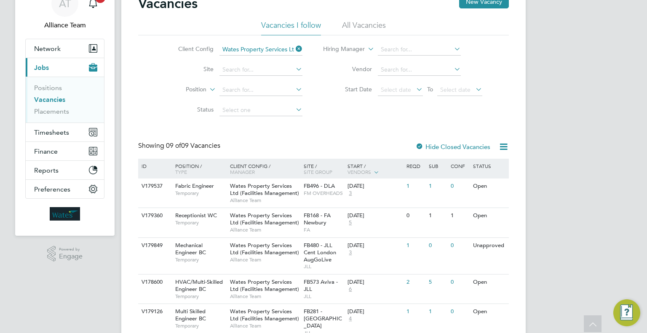
scroll to position [84, 0]
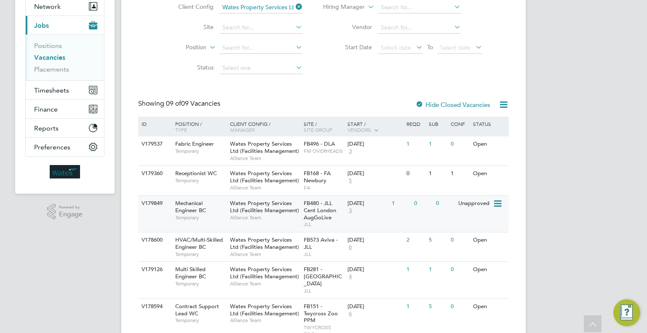
click at [314, 212] on span "FB480 - JLL Cent London AugGoLive" at bounding box center [320, 210] width 32 height 21
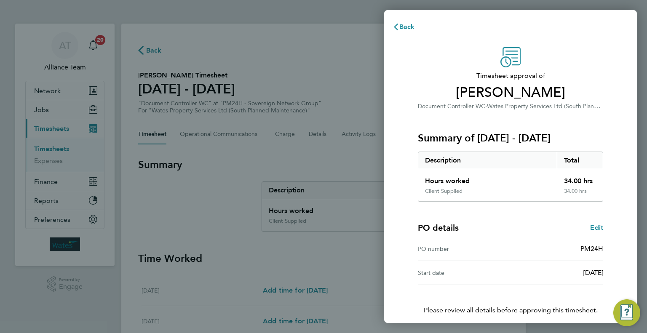
scroll to position [35, 0]
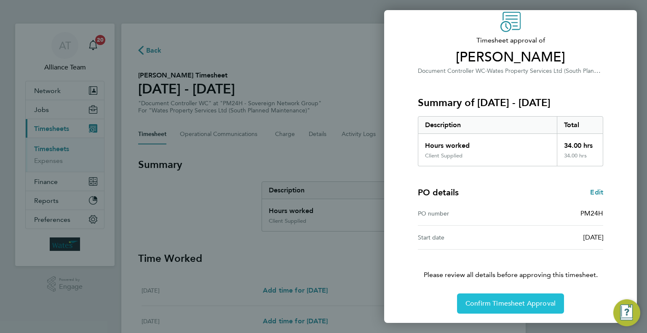
click at [505, 296] on button "Confirm Timesheet Approval" at bounding box center [510, 304] width 107 height 20
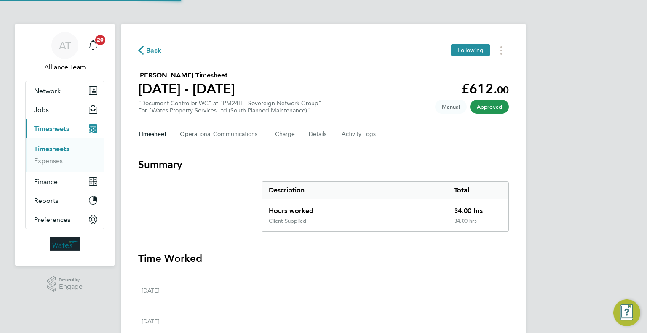
drag, startPoint x: 347, startPoint y: 252, endPoint x: 325, endPoint y: 250, distance: 22.0
click at [231, 140] on Communications-tab "Operational Communications" at bounding box center [221, 134] width 82 height 20
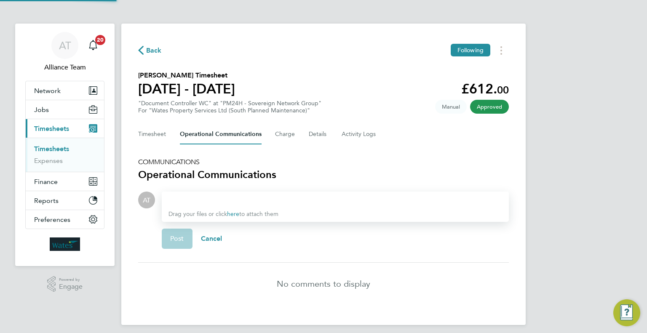
scroll to position [5, 0]
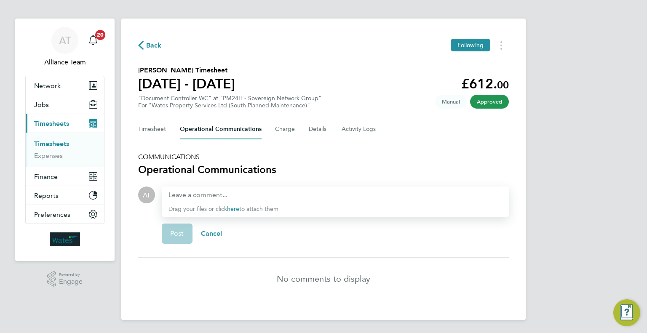
click at [199, 190] on div at bounding box center [336, 195] width 334 height 10
paste div
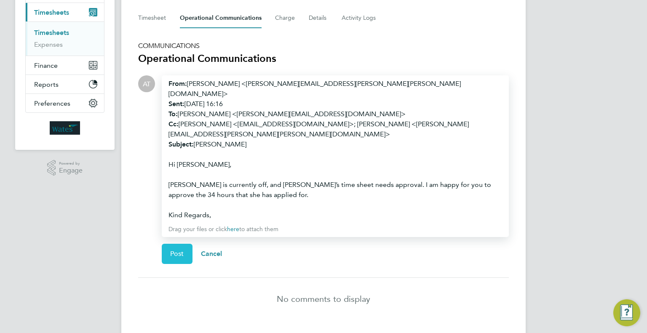
click at [178, 250] on span "Post" at bounding box center [177, 254] width 14 height 8
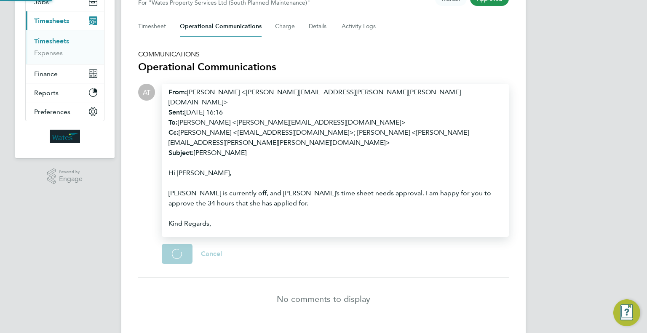
scroll to position [87, 0]
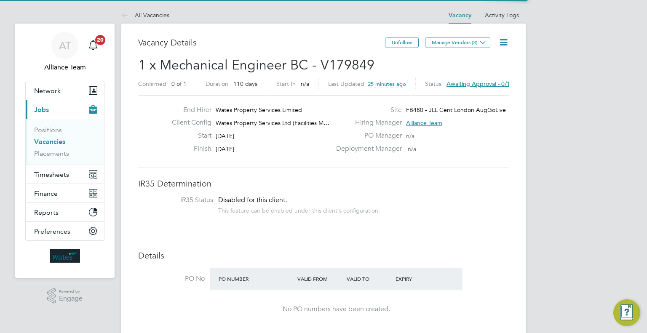
click at [506, 43] on icon at bounding box center [504, 42] width 11 height 11
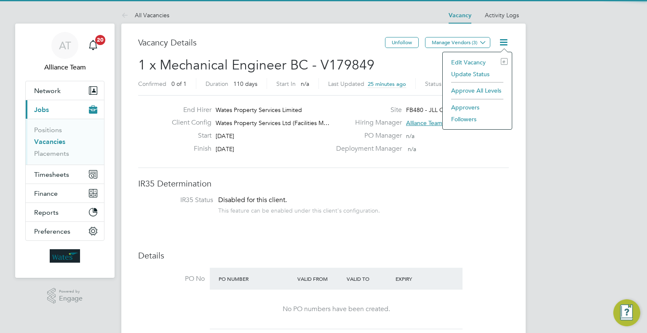
drag, startPoint x: 468, startPoint y: 59, endPoint x: 391, endPoint y: 140, distance: 110.9
click at [468, 60] on li "Edit Vacancy e" at bounding box center [477, 62] width 61 height 12
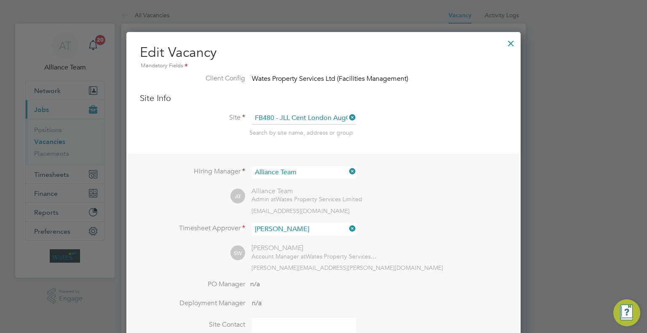
scroll to position [0, 0]
click at [286, 165] on div "Hiring Manager Alliance Team AT Alliance Team Admin at Wates Property Services …" at bounding box center [323, 261] width 393 height 215
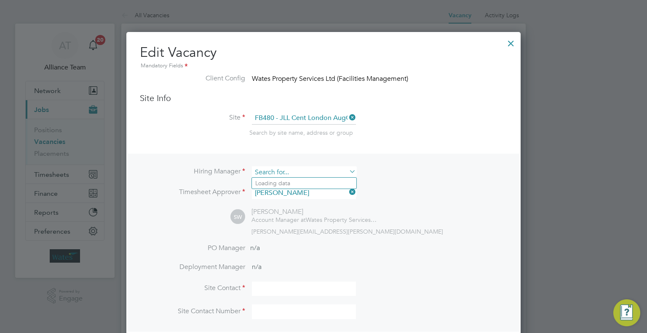
click at [292, 170] on input at bounding box center [304, 172] width 104 height 12
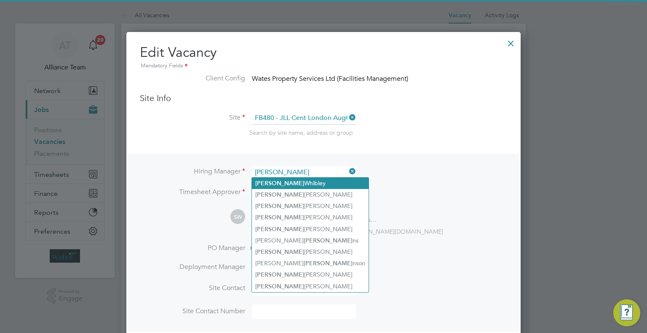
click at [297, 183] on li "[PERSON_NAME]" at bounding box center [310, 183] width 117 height 11
type input "[PERSON_NAME]"
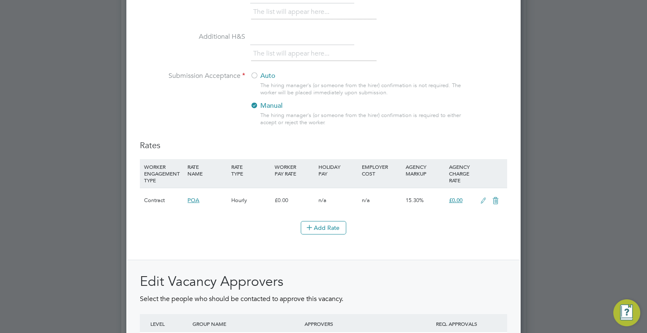
scroll to position [1003, 0]
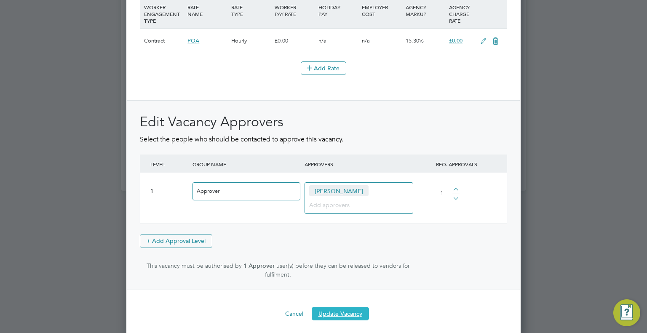
click at [353, 307] on button "Update Vacancy" at bounding box center [340, 313] width 57 height 13
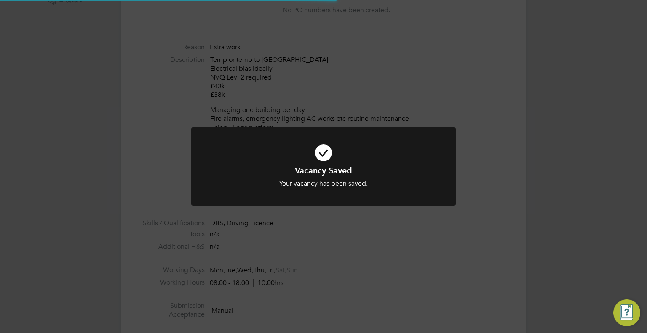
scroll to position [15, 131]
click at [596, 195] on div "Vacancy Saved Your vacancy has been saved. Cancel Okay" at bounding box center [323, 166] width 647 height 333
